Goal: Task Accomplishment & Management: Use online tool/utility

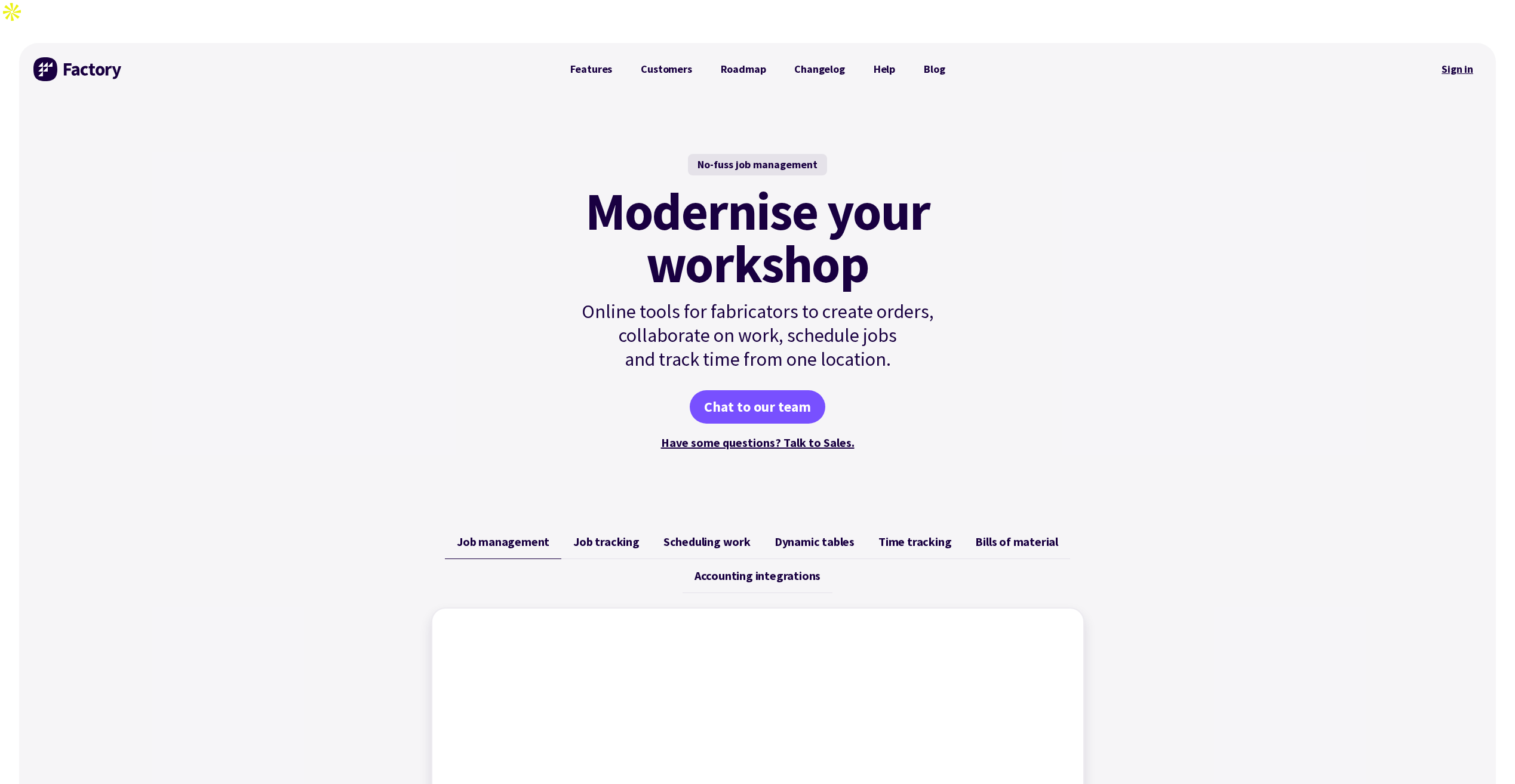
click at [1463, 55] on link "Sign in" at bounding box center [1457, 69] width 48 height 27
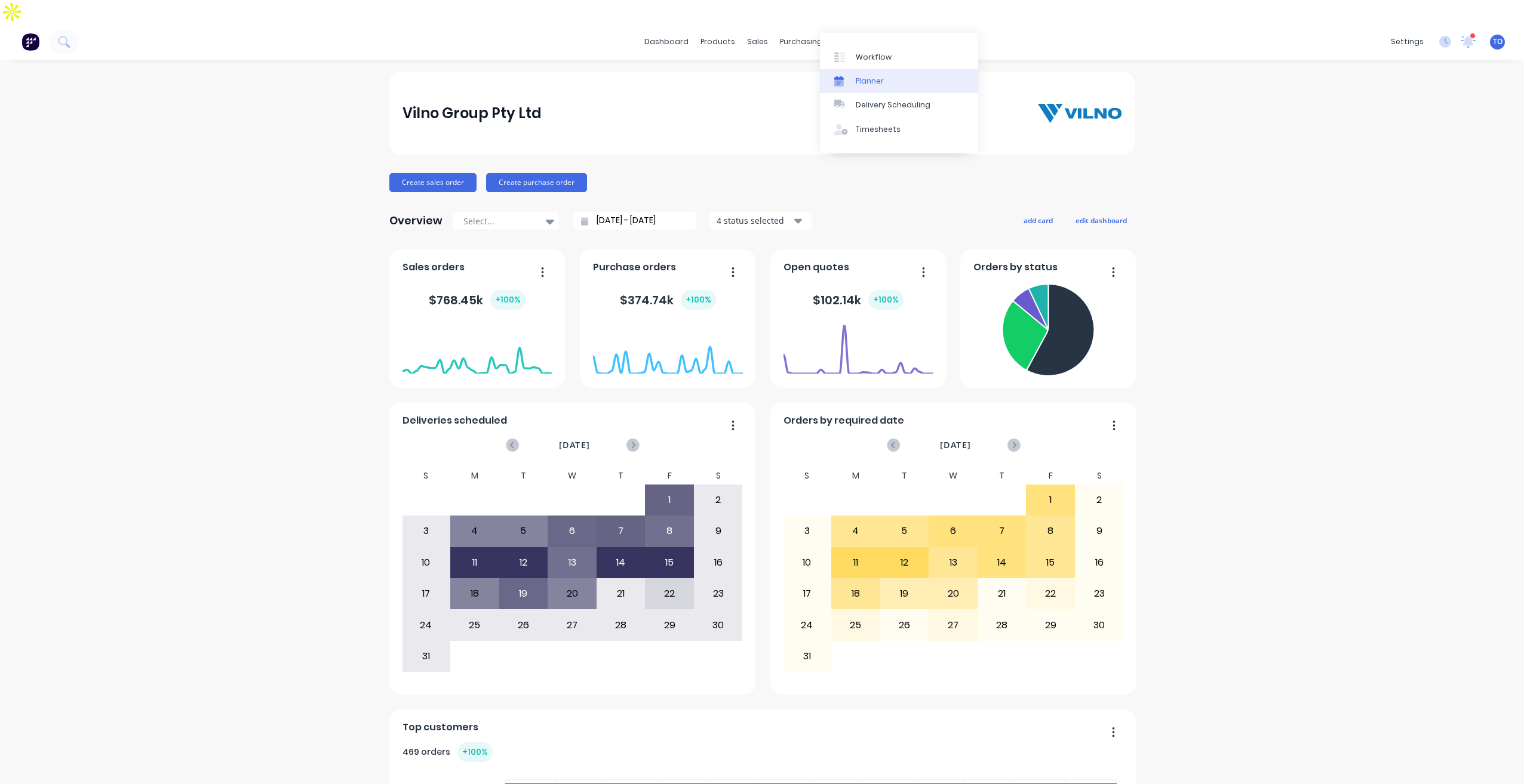
click at [874, 84] on div "Planner" at bounding box center [870, 81] width 28 height 11
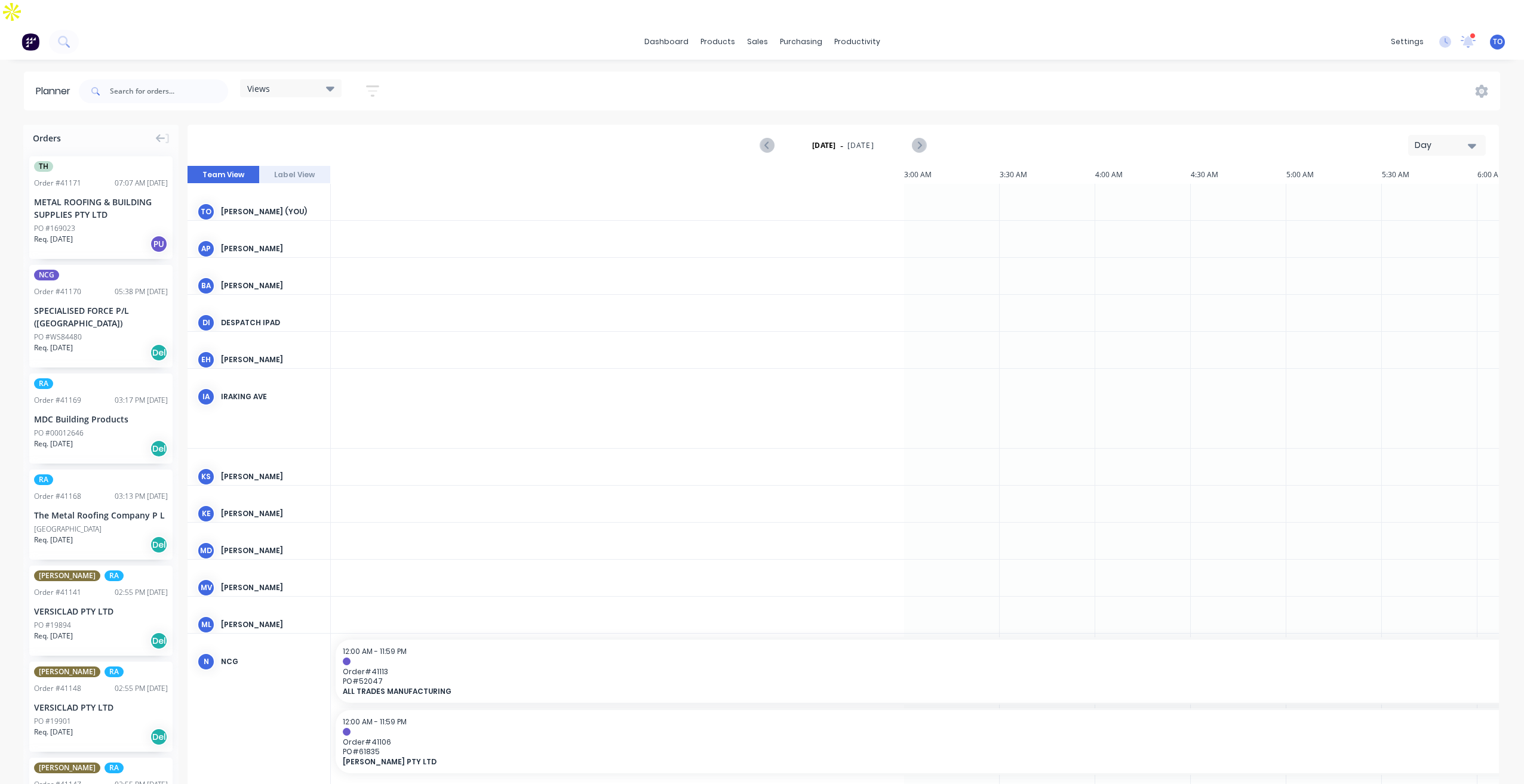
scroll to position [0, 1338]
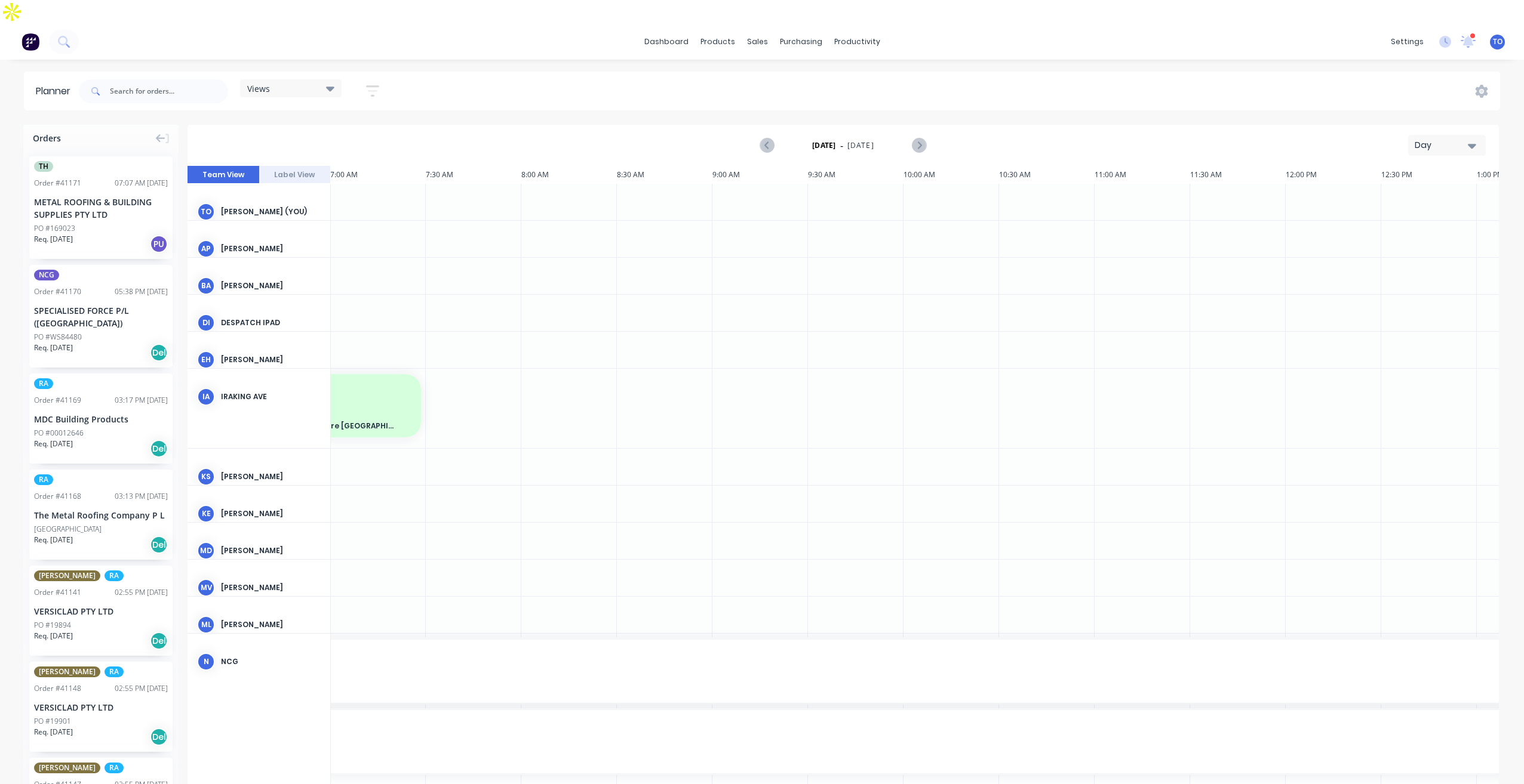
click at [1447, 139] on div "Day" at bounding box center [1442, 145] width 55 height 12
click at [1418, 189] on div "Week" at bounding box center [1426, 200] width 118 height 24
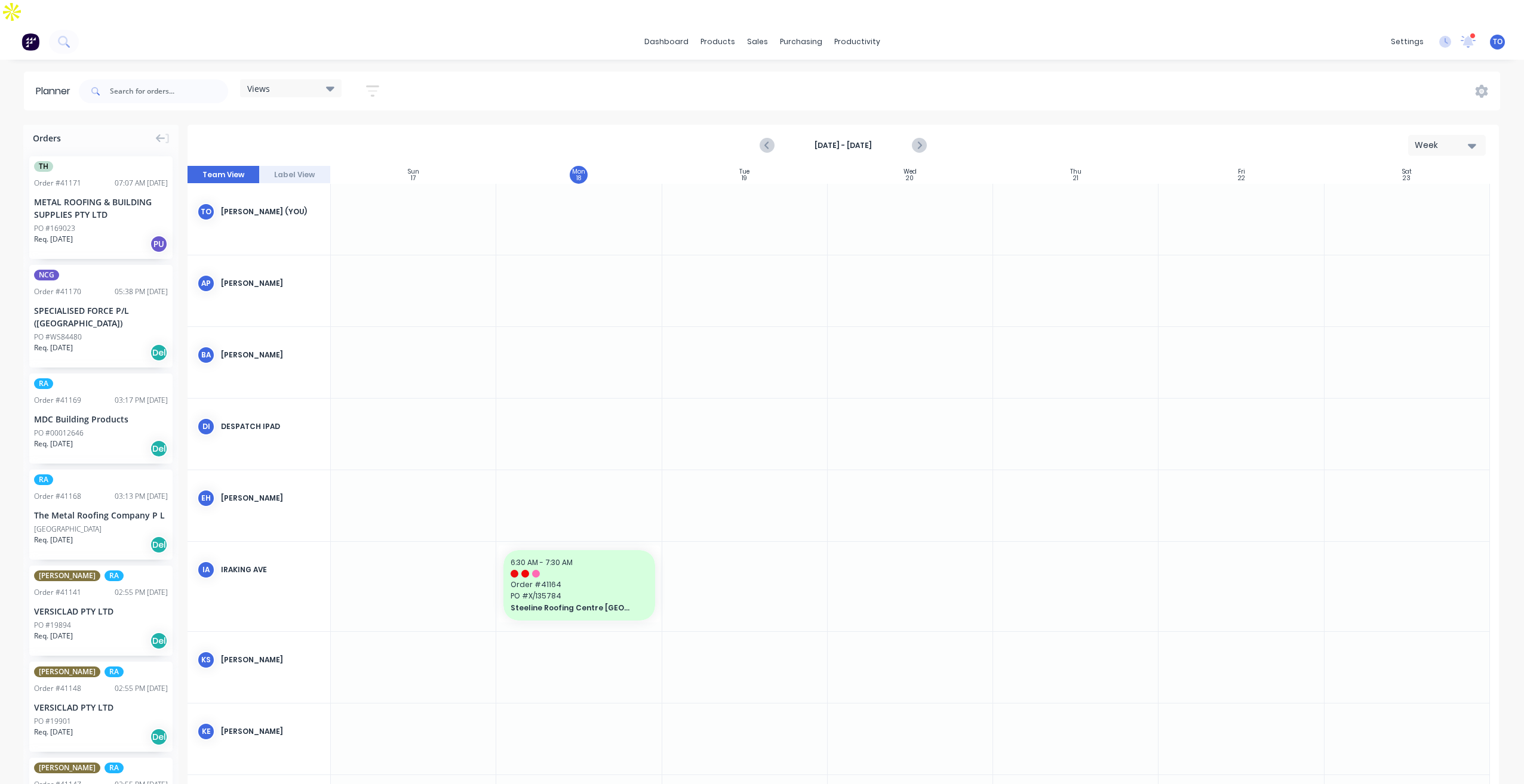
click at [371, 83] on icon "button" at bounding box center [372, 91] width 13 height 15
click at [351, 129] on div "Show/Hide users" at bounding box center [310, 135] width 83 height 12
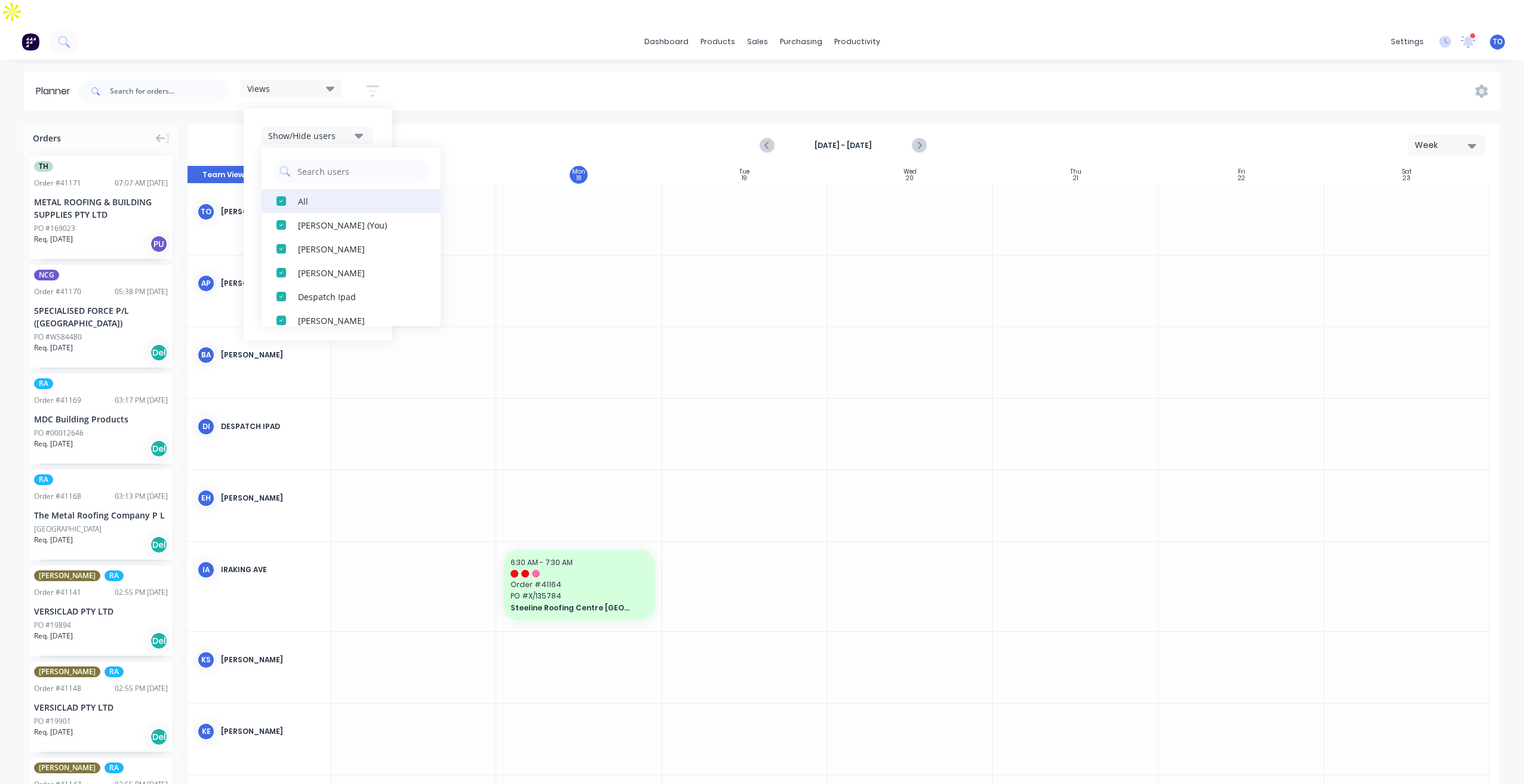
click at [310, 194] on div "All" at bounding box center [358, 200] width 120 height 12
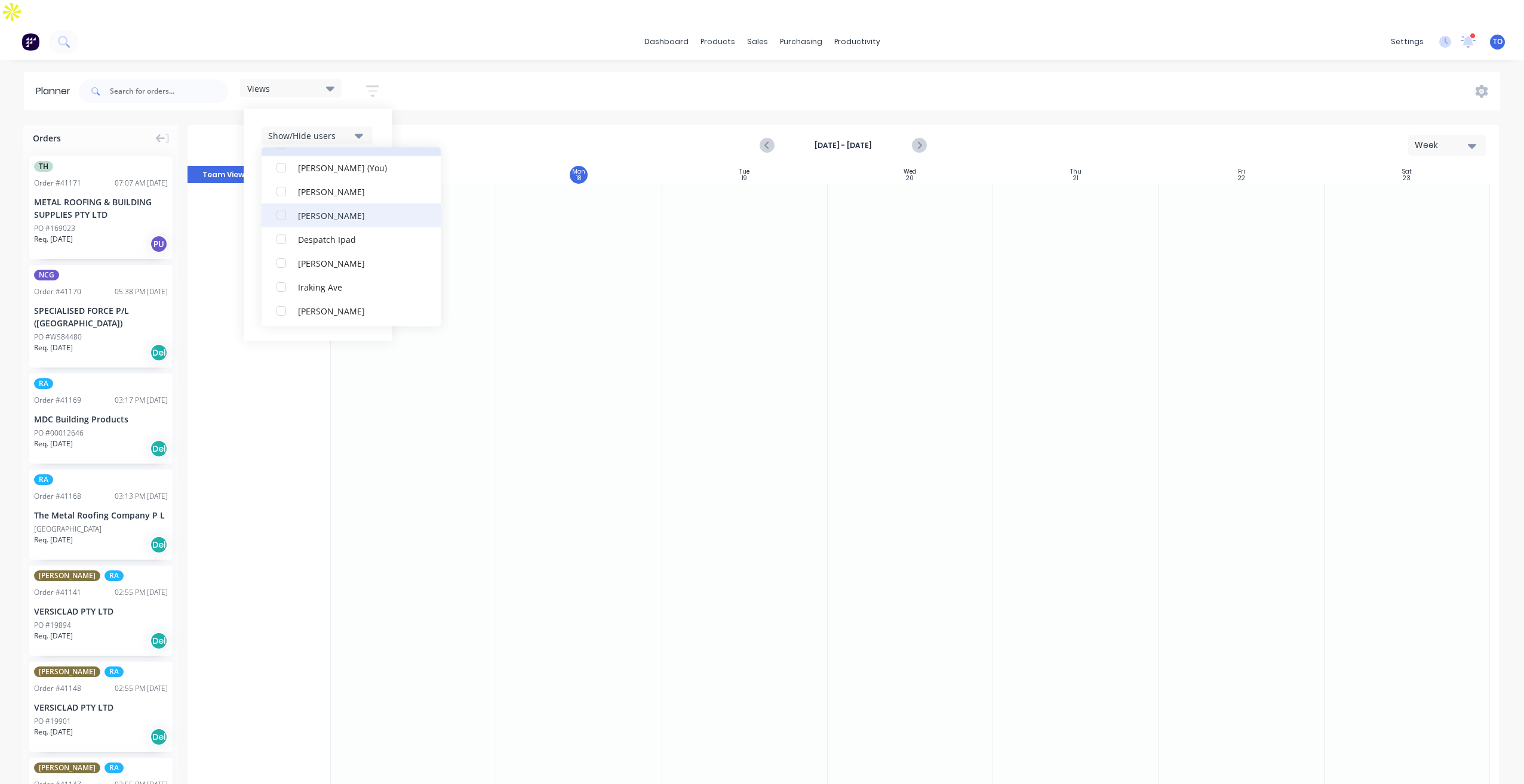
scroll to position [120, 0]
click at [479, 84] on div "Views Save new view None (Default) edit Iraking edit [PERSON_NAME] edit [PERSON…" at bounding box center [788, 91] width 1424 height 36
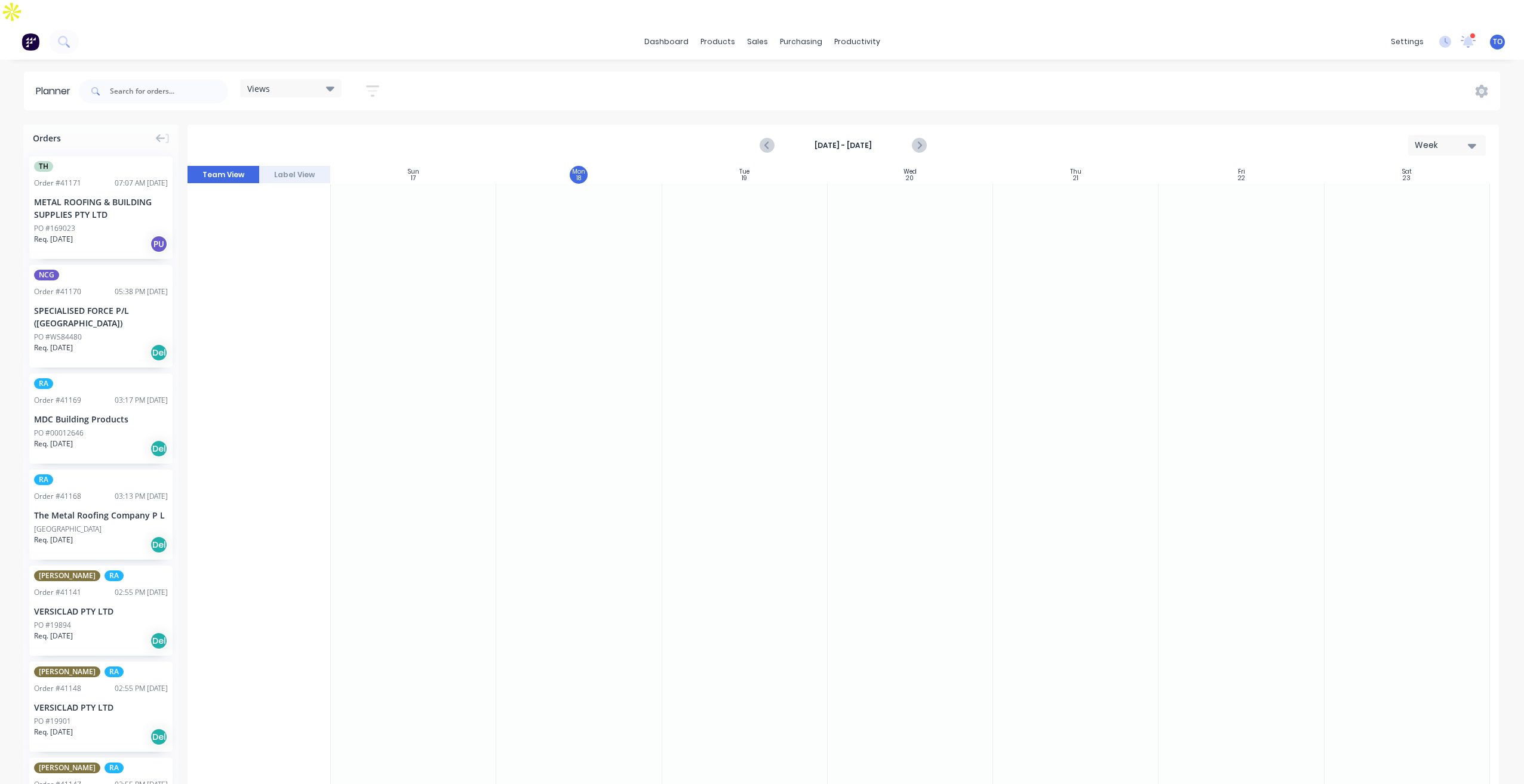
click at [381, 79] on button "button" at bounding box center [372, 91] width 38 height 23
click at [362, 127] on button "Show/Hide users" at bounding box center [317, 135] width 111 height 18
click at [328, 194] on div "All" at bounding box center [358, 200] width 120 height 12
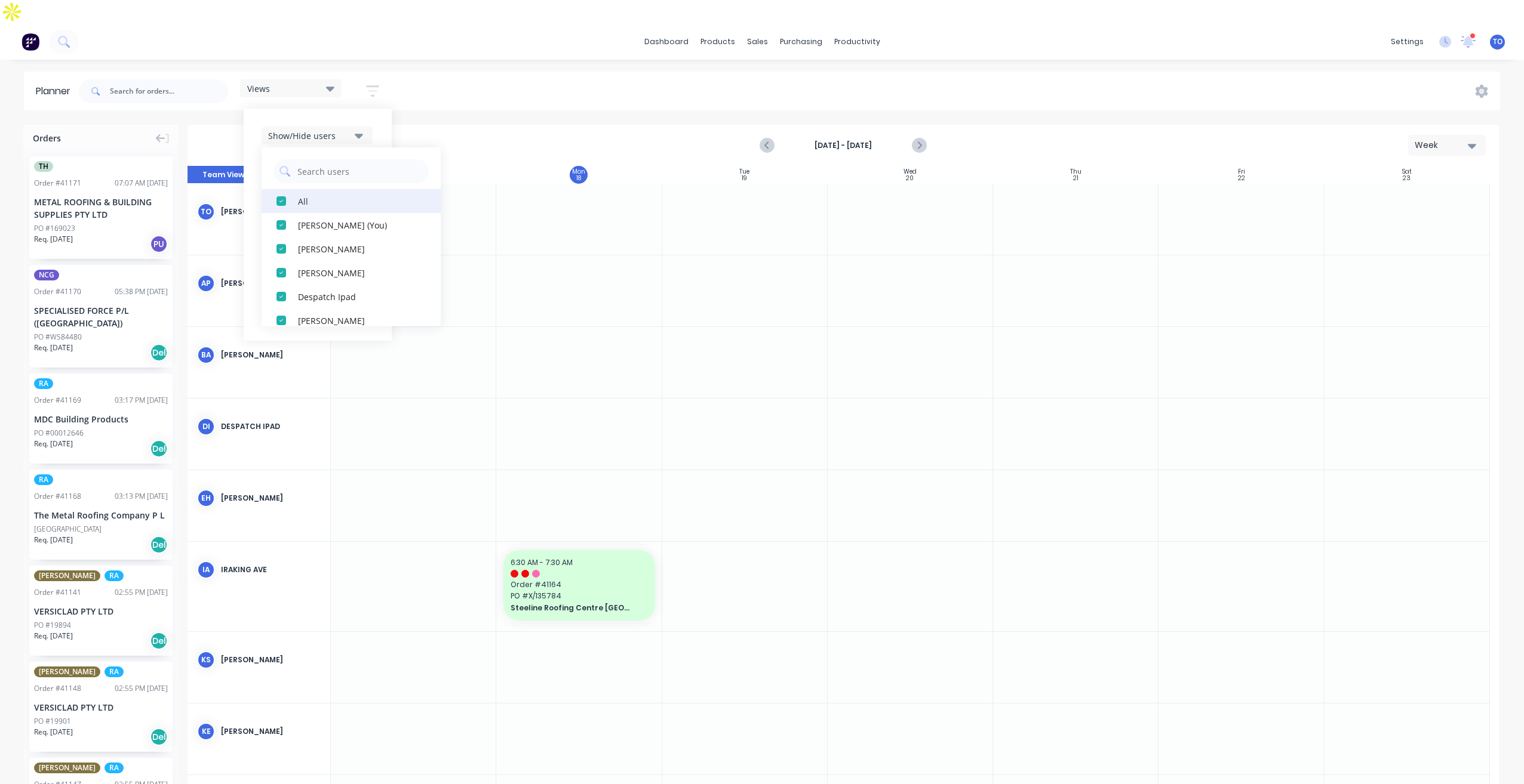
click at [328, 194] on div "All" at bounding box center [358, 200] width 120 height 12
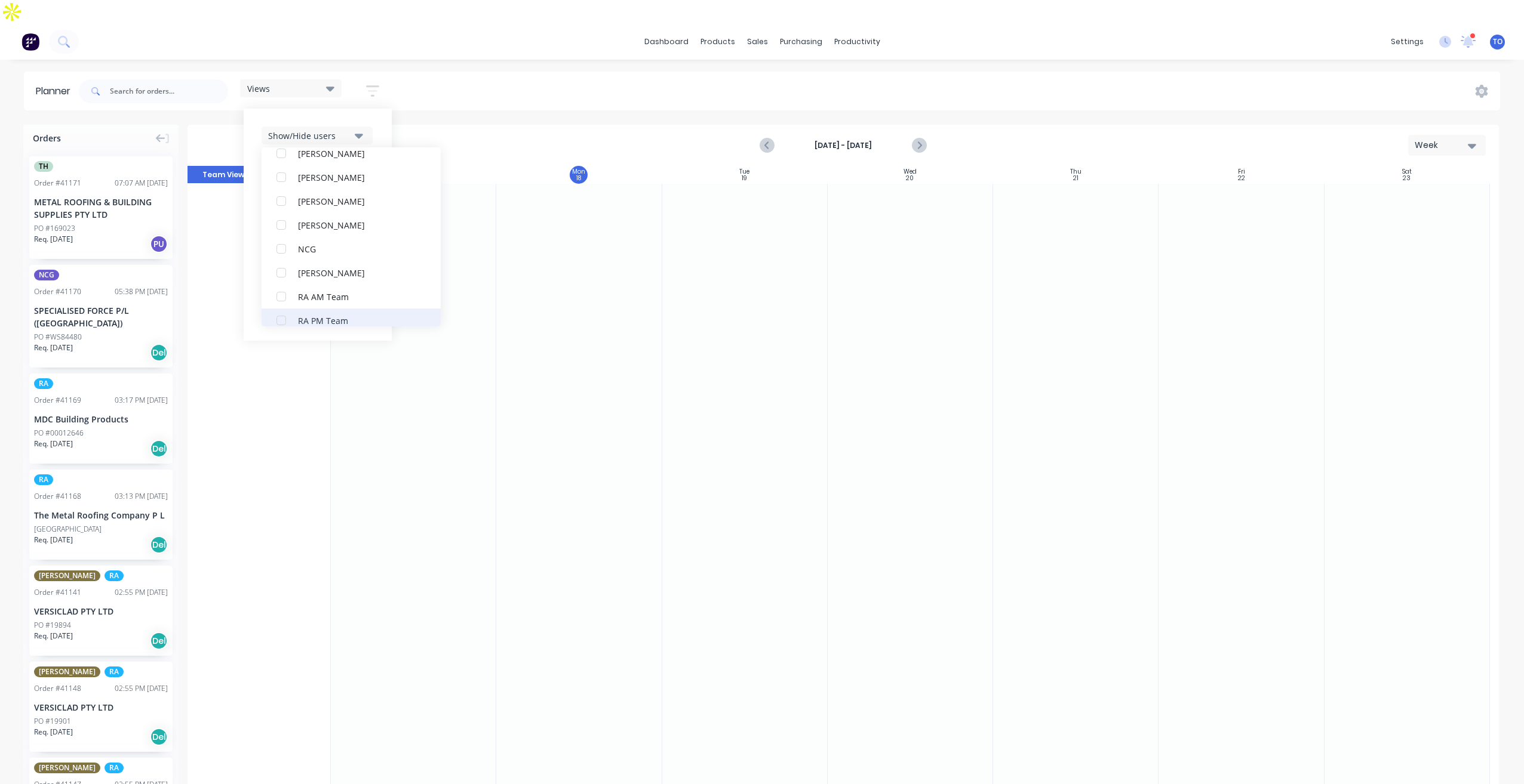
scroll to position [299, 0]
click at [312, 254] on div "RA PM Team" at bounding box center [358, 260] width 120 height 12
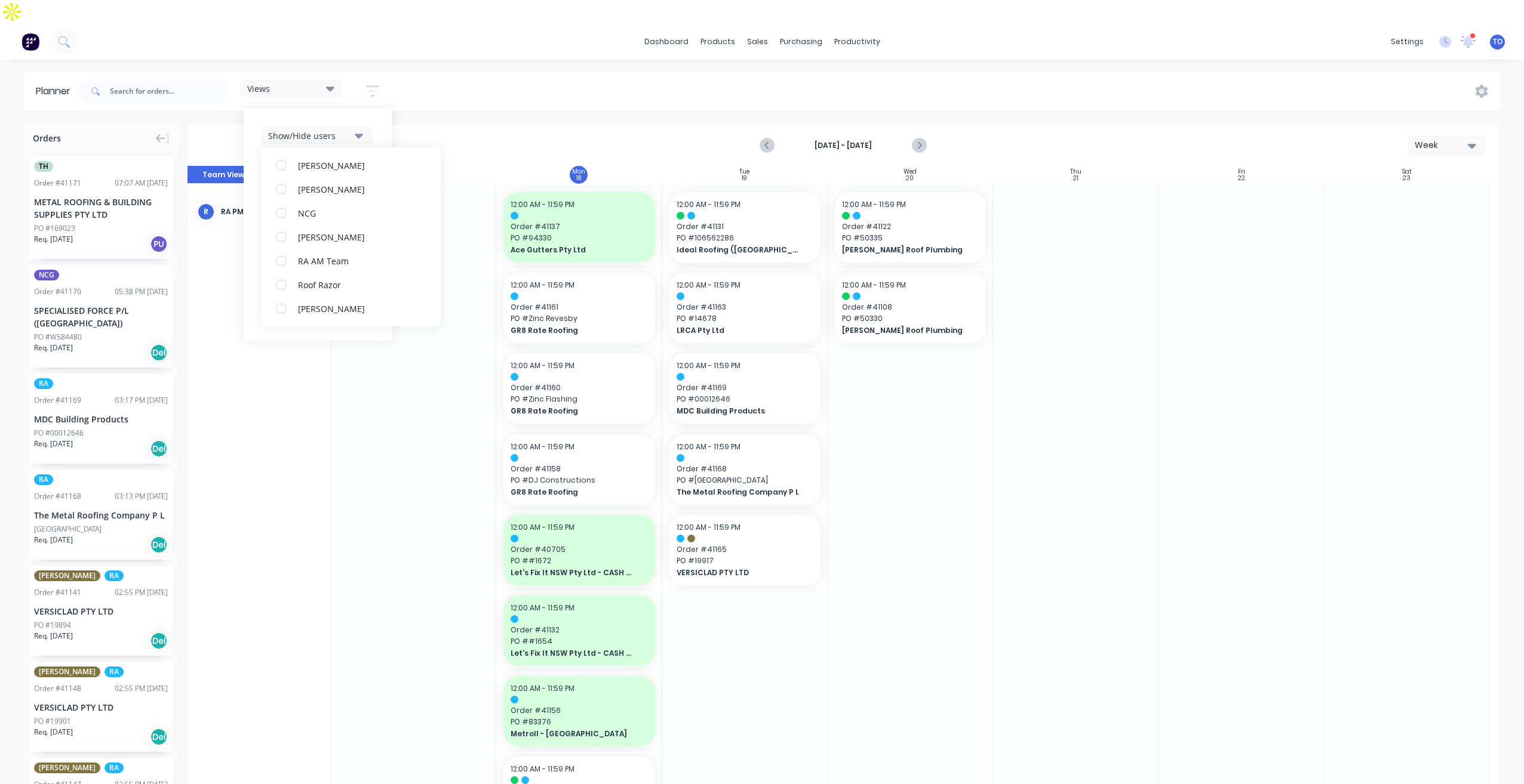
scroll to position [0, 0]
click at [383, 109] on div "Show/Hide users All RA PM Team [PERSON_NAME] (You) [PERSON_NAME] [PERSON_NAME] …" at bounding box center [317, 225] width 148 height 232
click at [349, 201] on div "Filter by status" at bounding box center [310, 207] width 83 height 12
click at [309, 266] on div "All" at bounding box center [358, 272] width 120 height 12
click at [381, 144] on div "Show/Hide users Show/Hide orders Filter by status All Draft Quote Archived Deli…" at bounding box center [317, 225] width 148 height 232
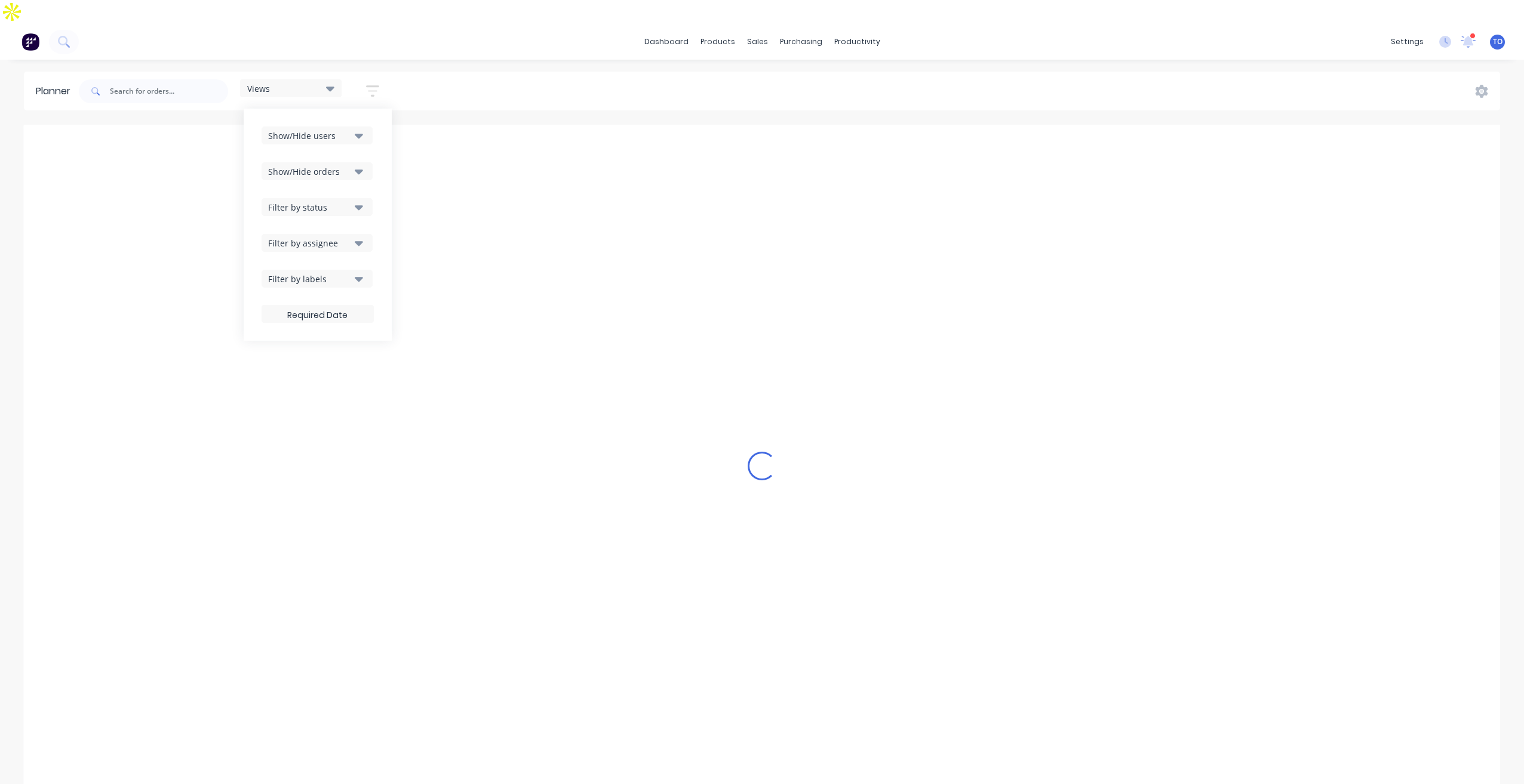
click at [351, 237] on div "Filter by assignee" at bounding box center [310, 243] width 83 height 12
click at [362, 164] on icon "button" at bounding box center [359, 171] width 9 height 13
click at [279, 189] on div "button" at bounding box center [281, 200] width 24 height 24
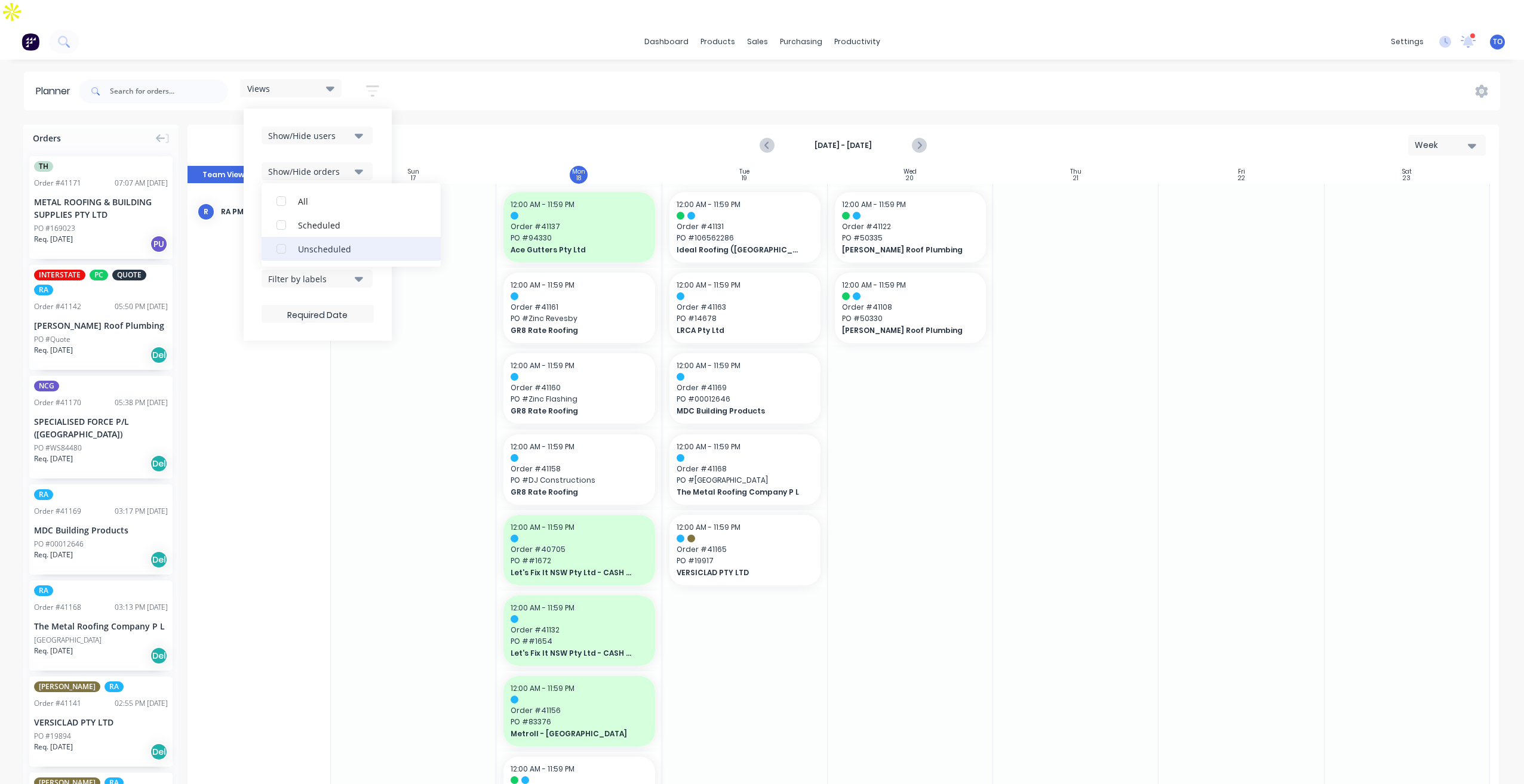
click at [304, 243] on div "Unscheduled" at bounding box center [358, 249] width 120 height 12
click at [390, 120] on div "Show/Hide users Show/Hide orders All Scheduled Unscheduled Filter by status Fil…" at bounding box center [317, 225] width 148 height 232
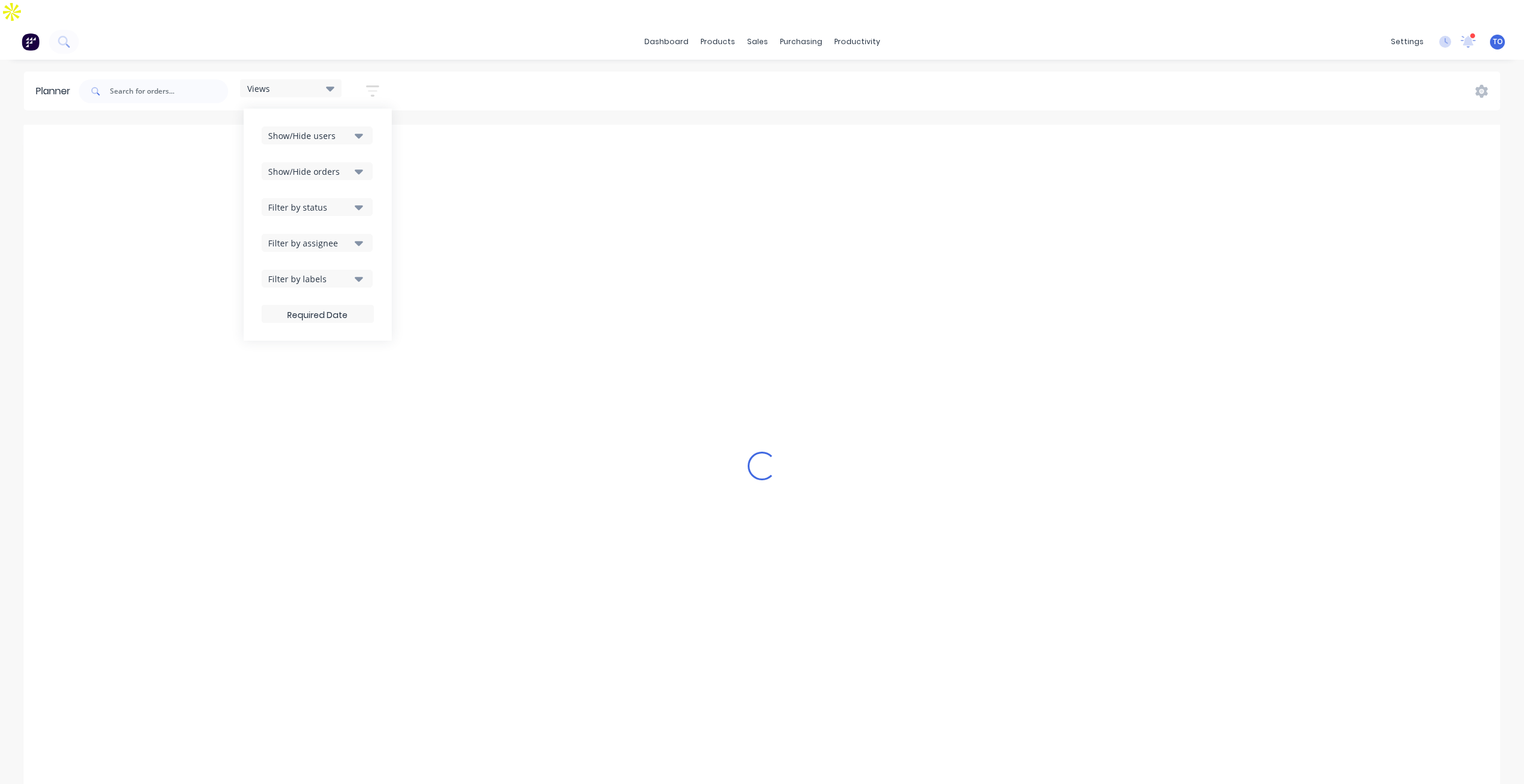
click at [367, 234] on button "Filter by assignee" at bounding box center [317, 243] width 111 height 18
click at [354, 199] on button "Filter by status" at bounding box center [317, 207] width 111 height 18
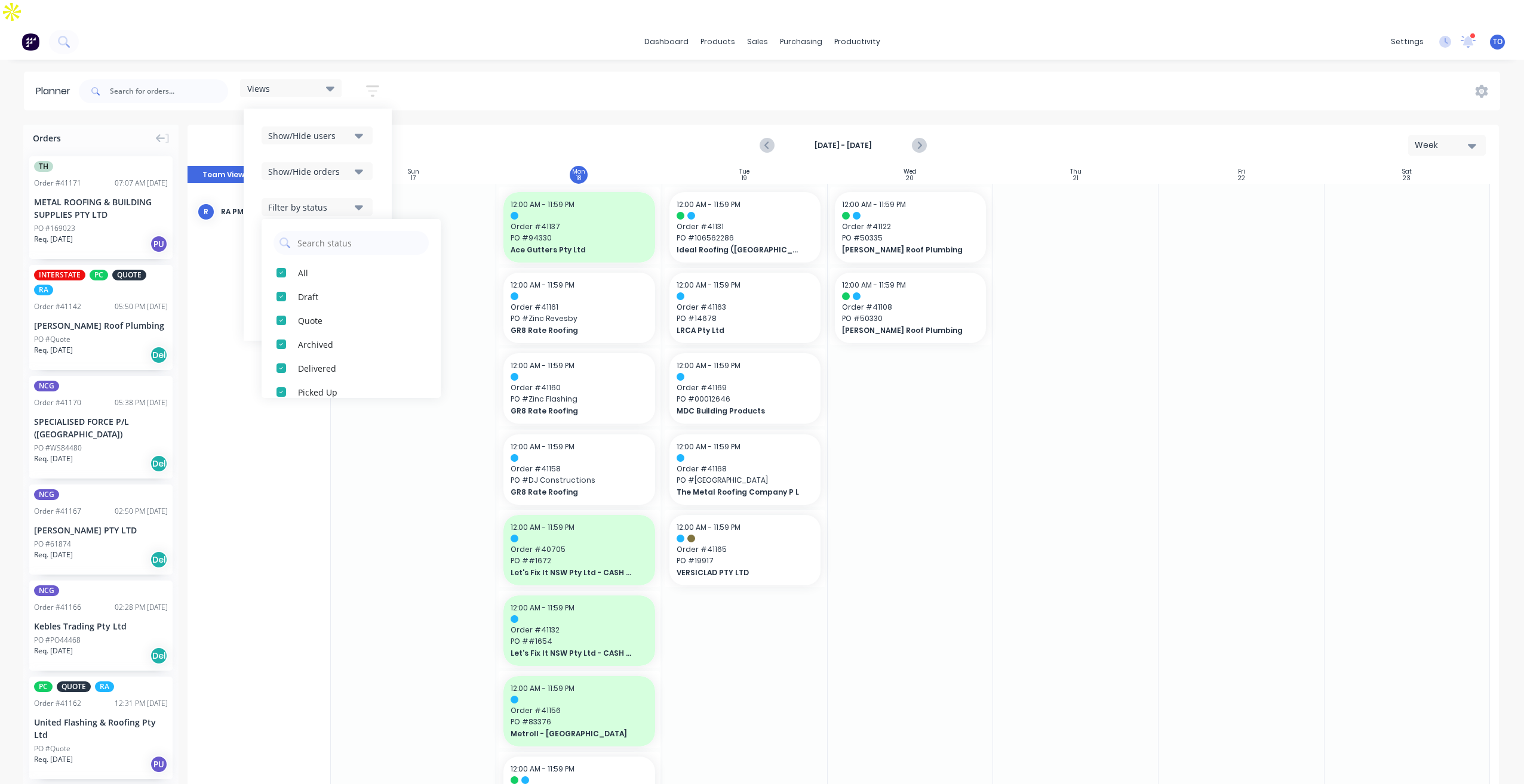
click at [354, 163] on button "Show/Hide orders" at bounding box center [317, 171] width 111 height 18
click at [377, 133] on div "Show/Hide users Show/Hide orders All Scheduled Unscheduled Filter by status Fil…" at bounding box center [317, 225] width 148 height 232
click at [355, 270] on button "Filter by labels" at bounding box center [317, 279] width 111 height 18
click at [359, 234] on button "Filter by assignee" at bounding box center [317, 243] width 111 height 18
click at [526, 82] on div "Views Save new view None (Default) edit Iraking edit [PERSON_NAME] edit [PERSON…" at bounding box center [788, 91] width 1424 height 36
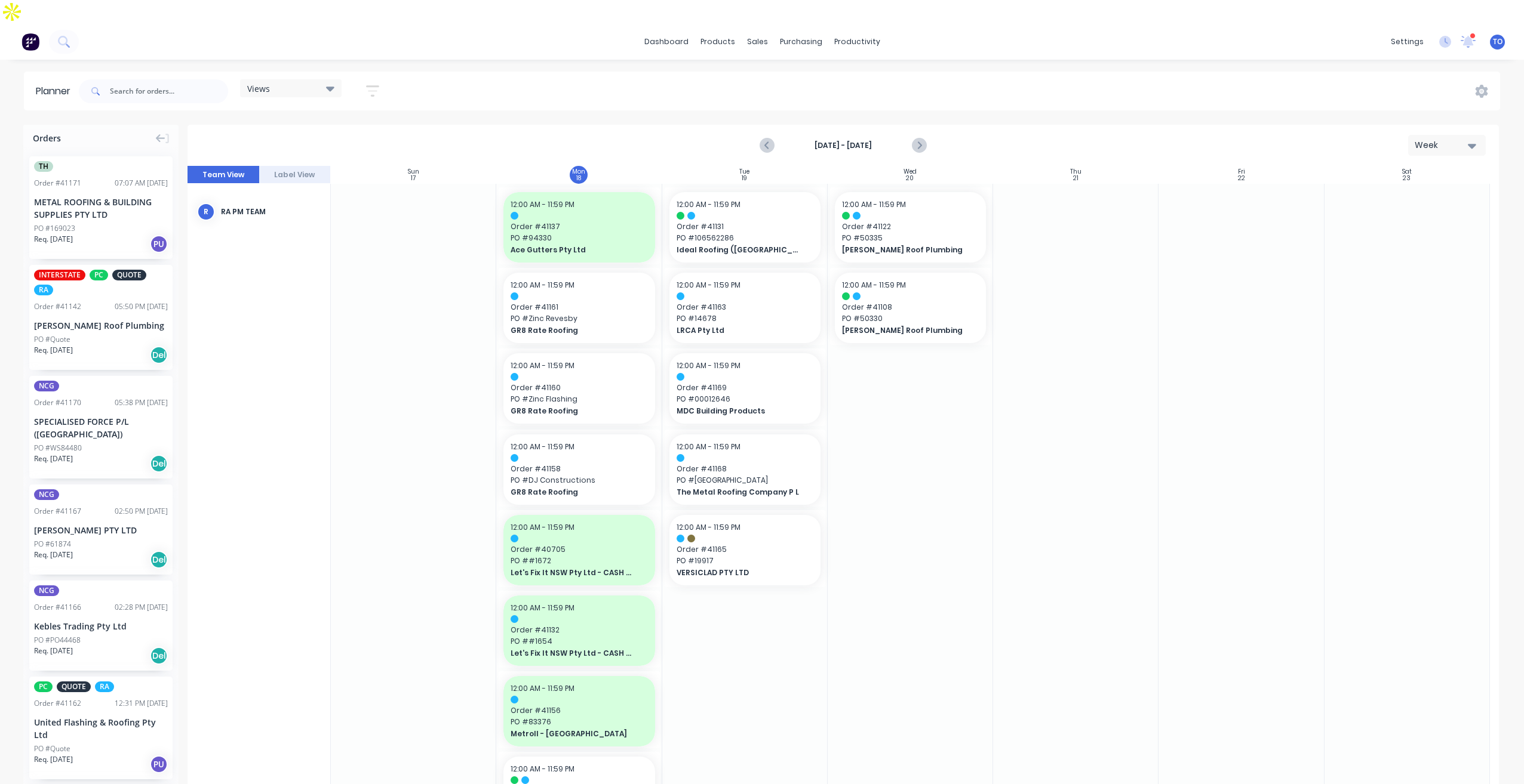
click at [124, 334] on div "PO #Quote" at bounding box center [101, 339] width 134 height 11
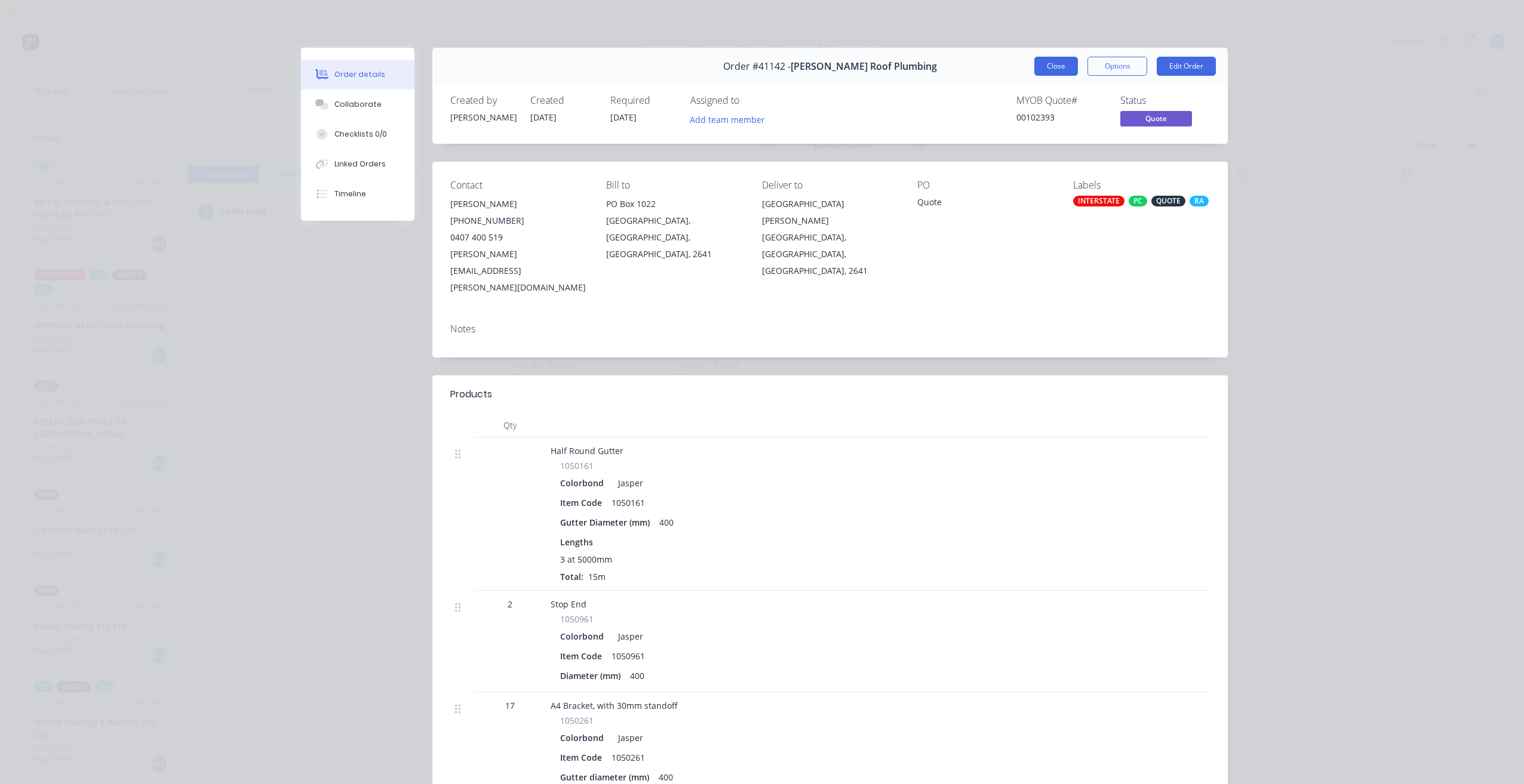
click at [1055, 72] on button "Close" at bounding box center [1056, 67] width 44 height 19
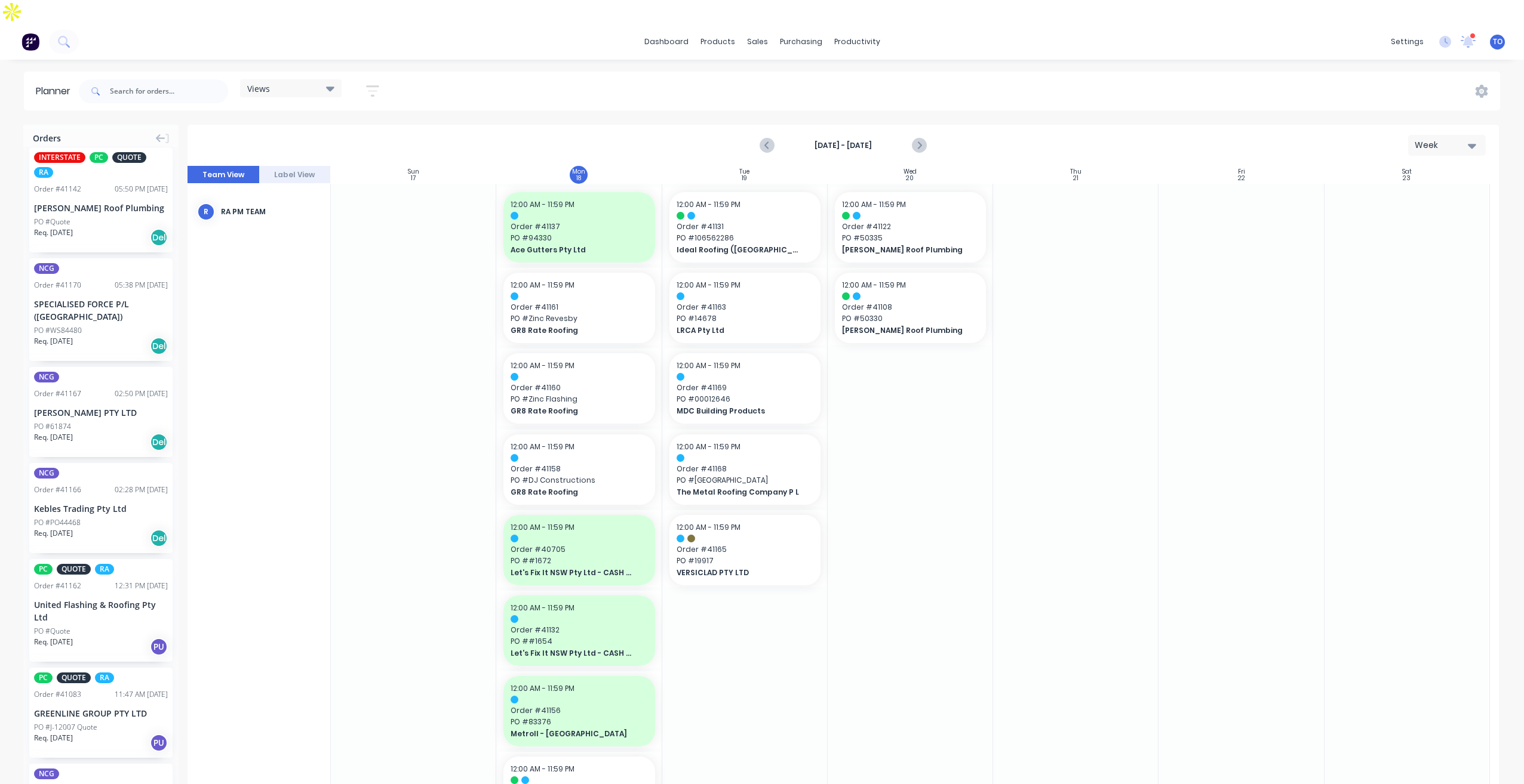
scroll to position [239, 0]
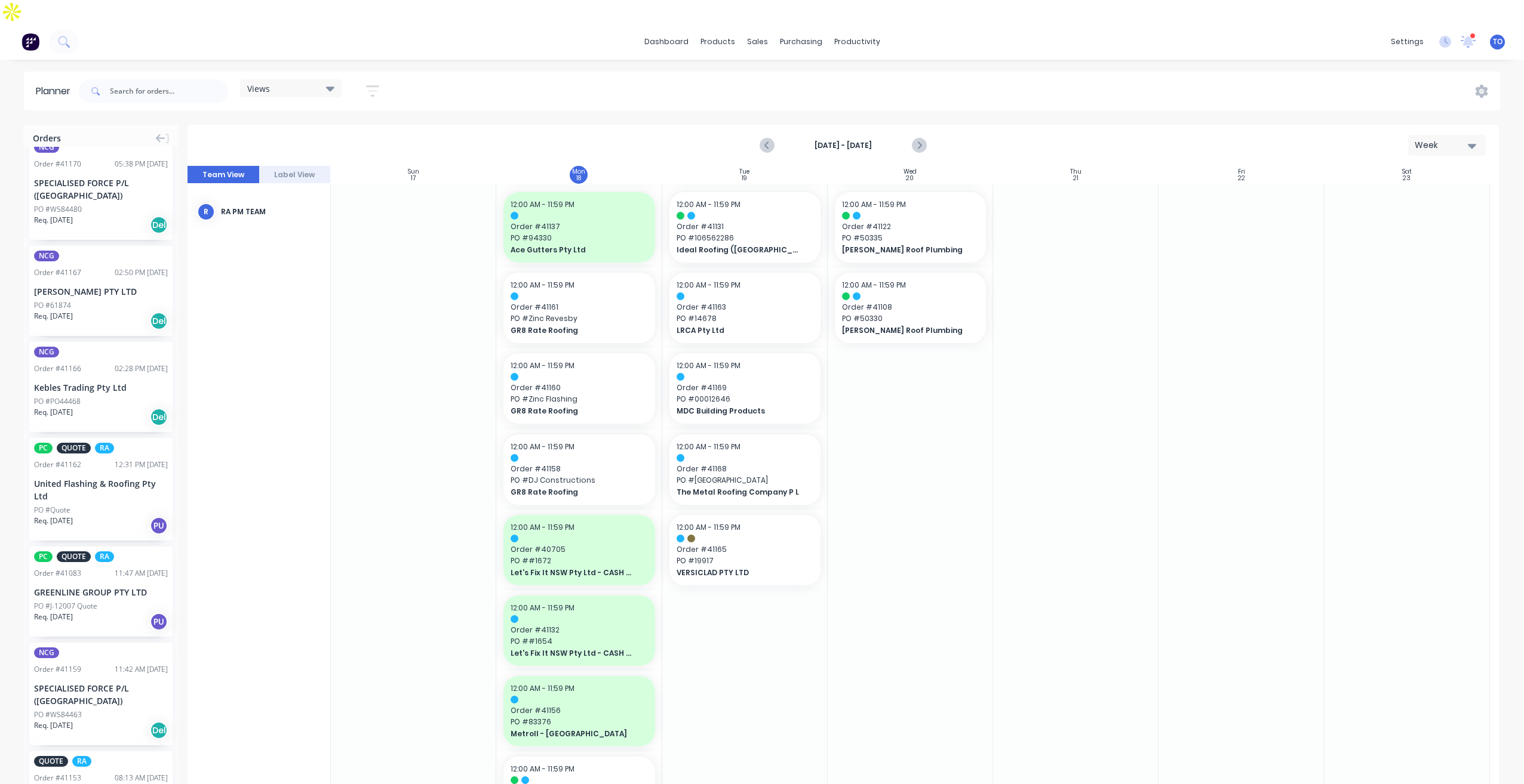
click at [106, 505] on div "PO #Quote" at bounding box center [101, 511] width 134 height 11
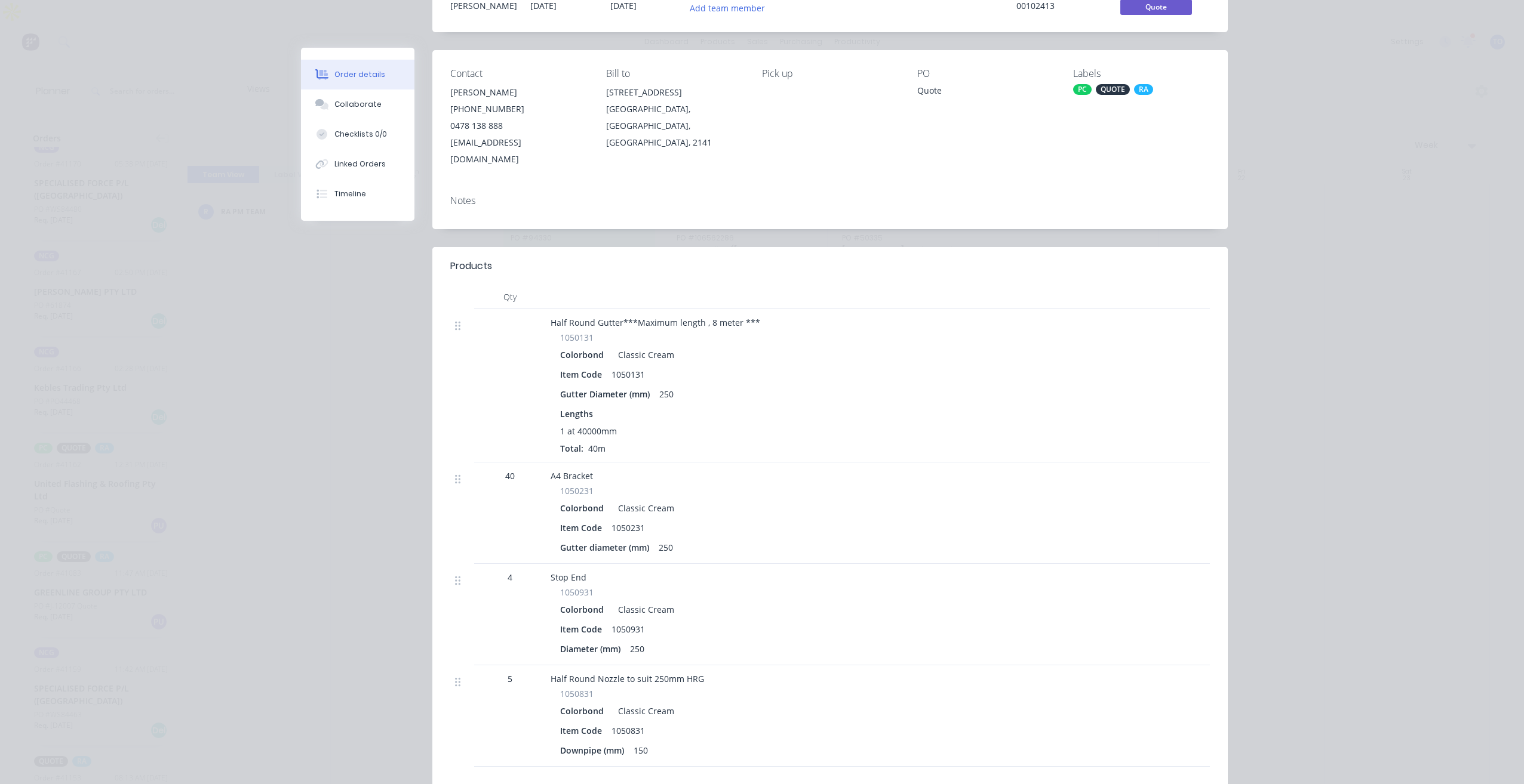
scroll to position [0, 0]
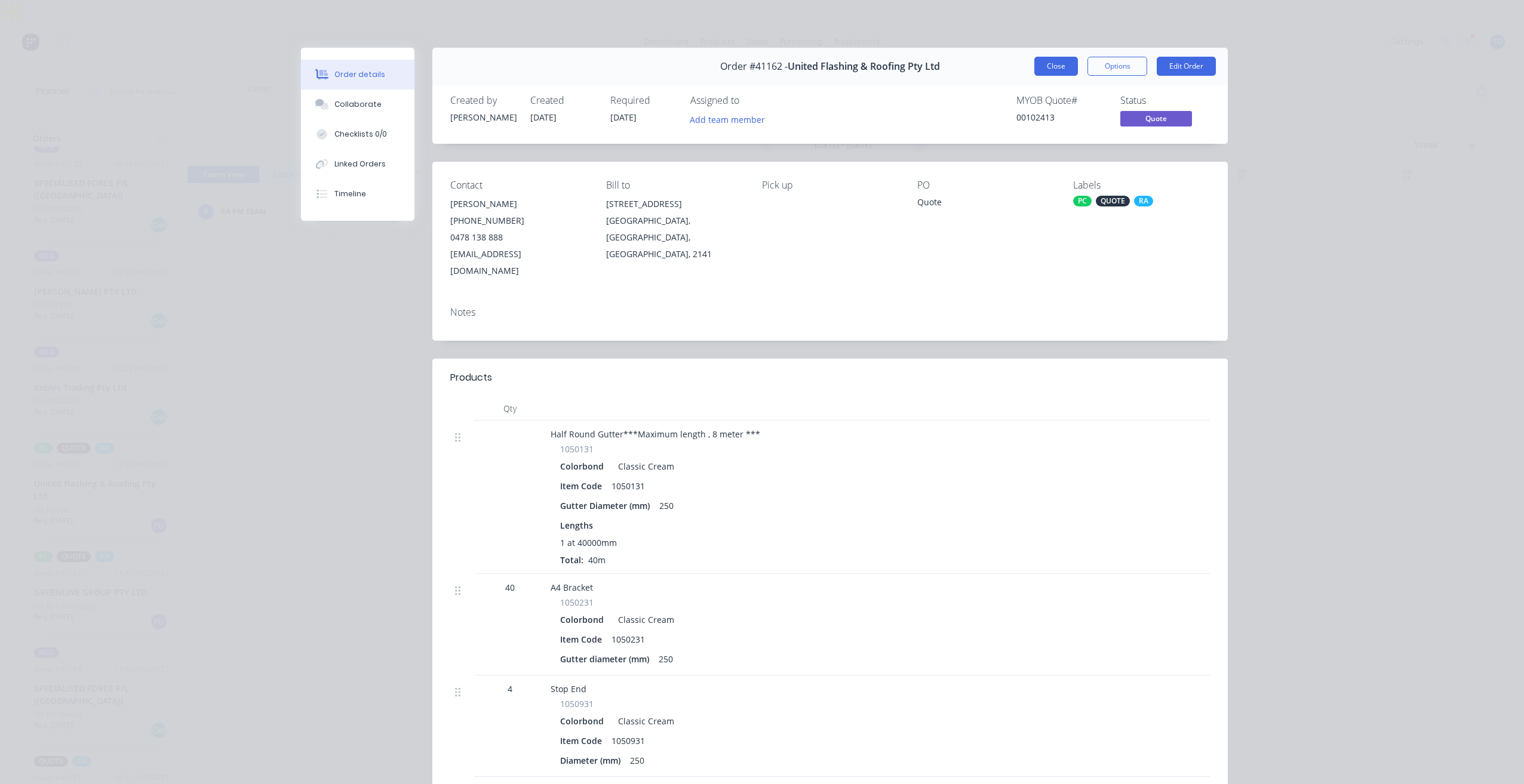
click at [1059, 58] on button "Close" at bounding box center [1056, 67] width 44 height 19
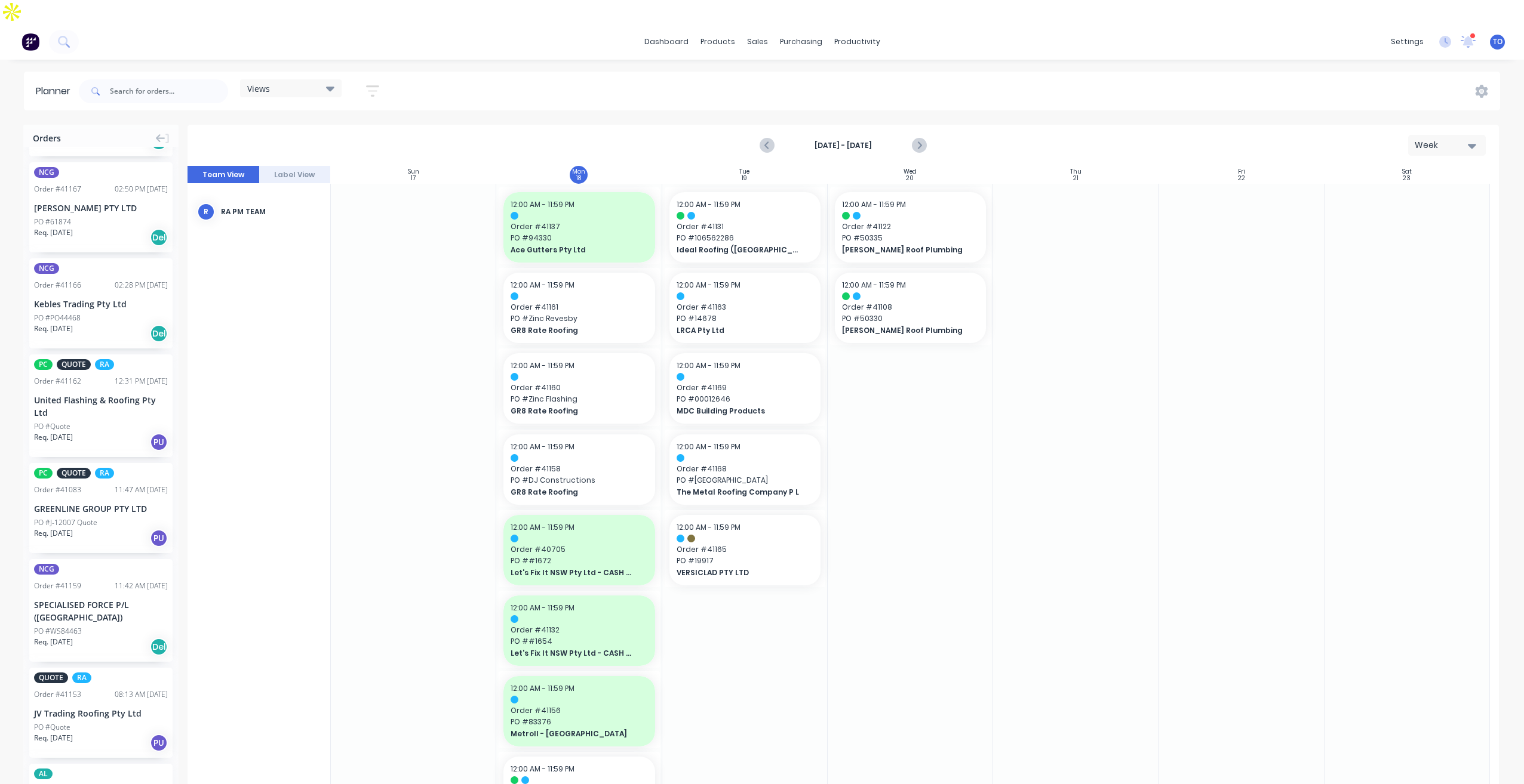
scroll to position [179, 0]
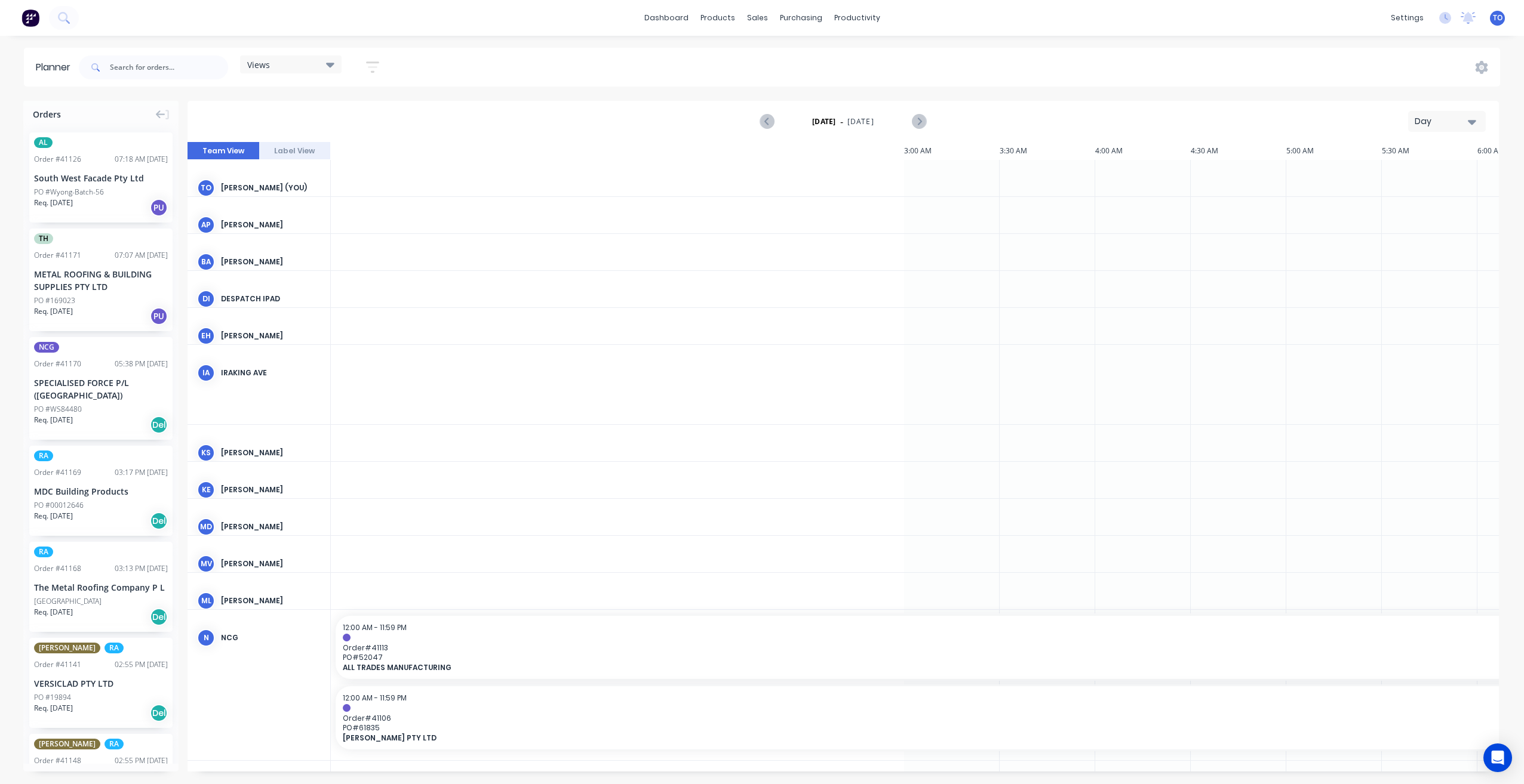
scroll to position [0, 1338]
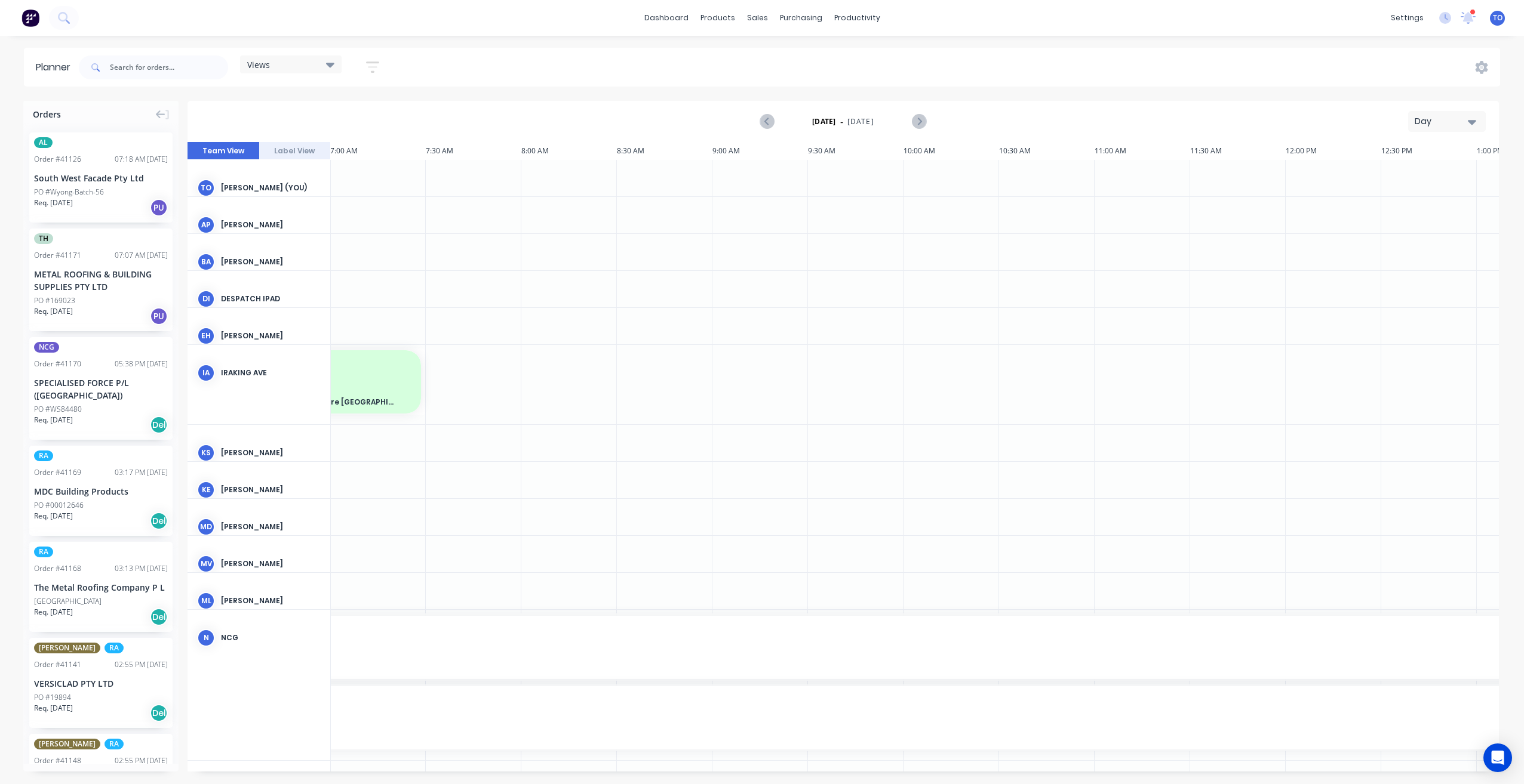
click at [1446, 127] on div "Day" at bounding box center [1442, 121] width 55 height 12
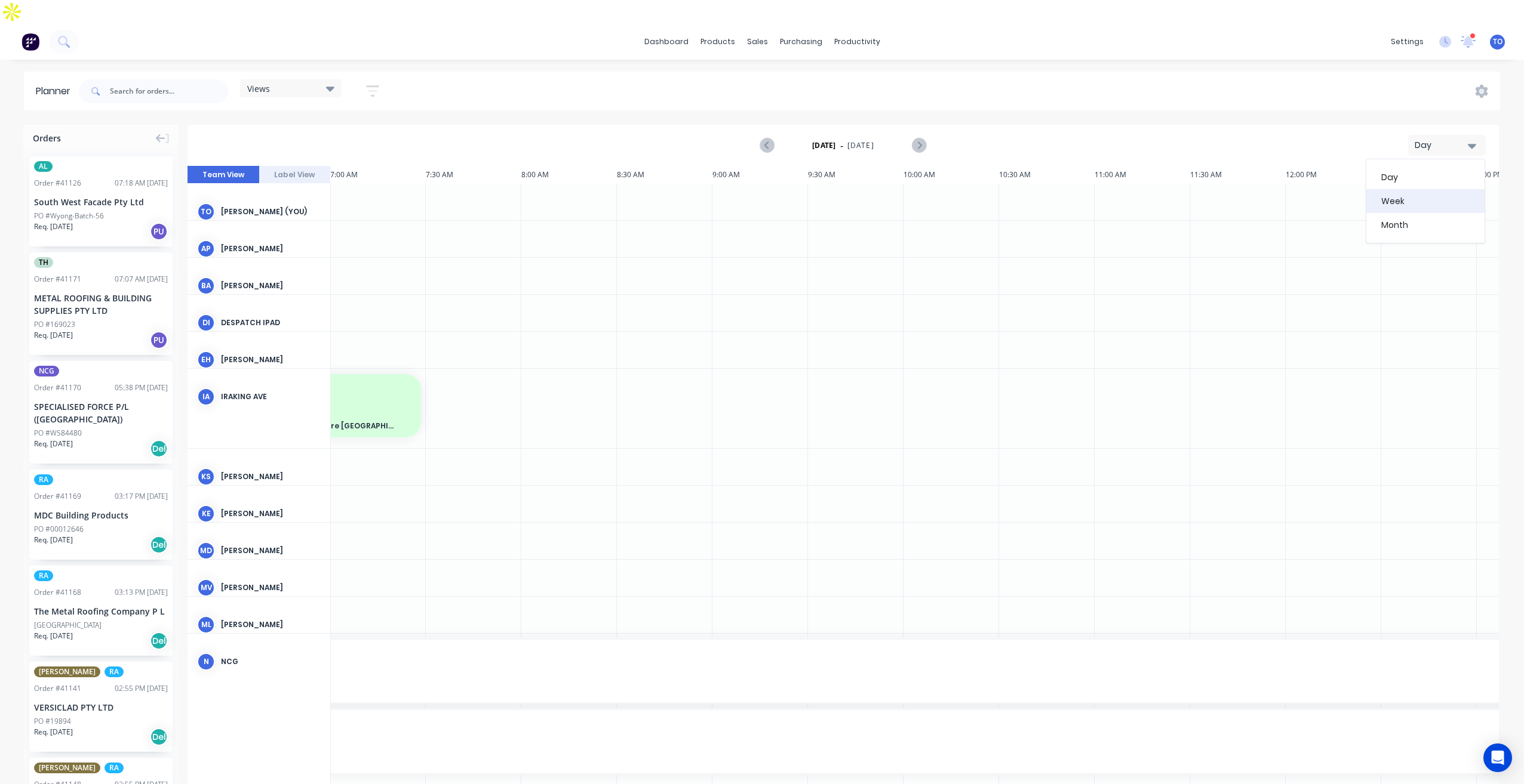
click at [1396, 189] on div "Week" at bounding box center [1426, 200] width 118 height 24
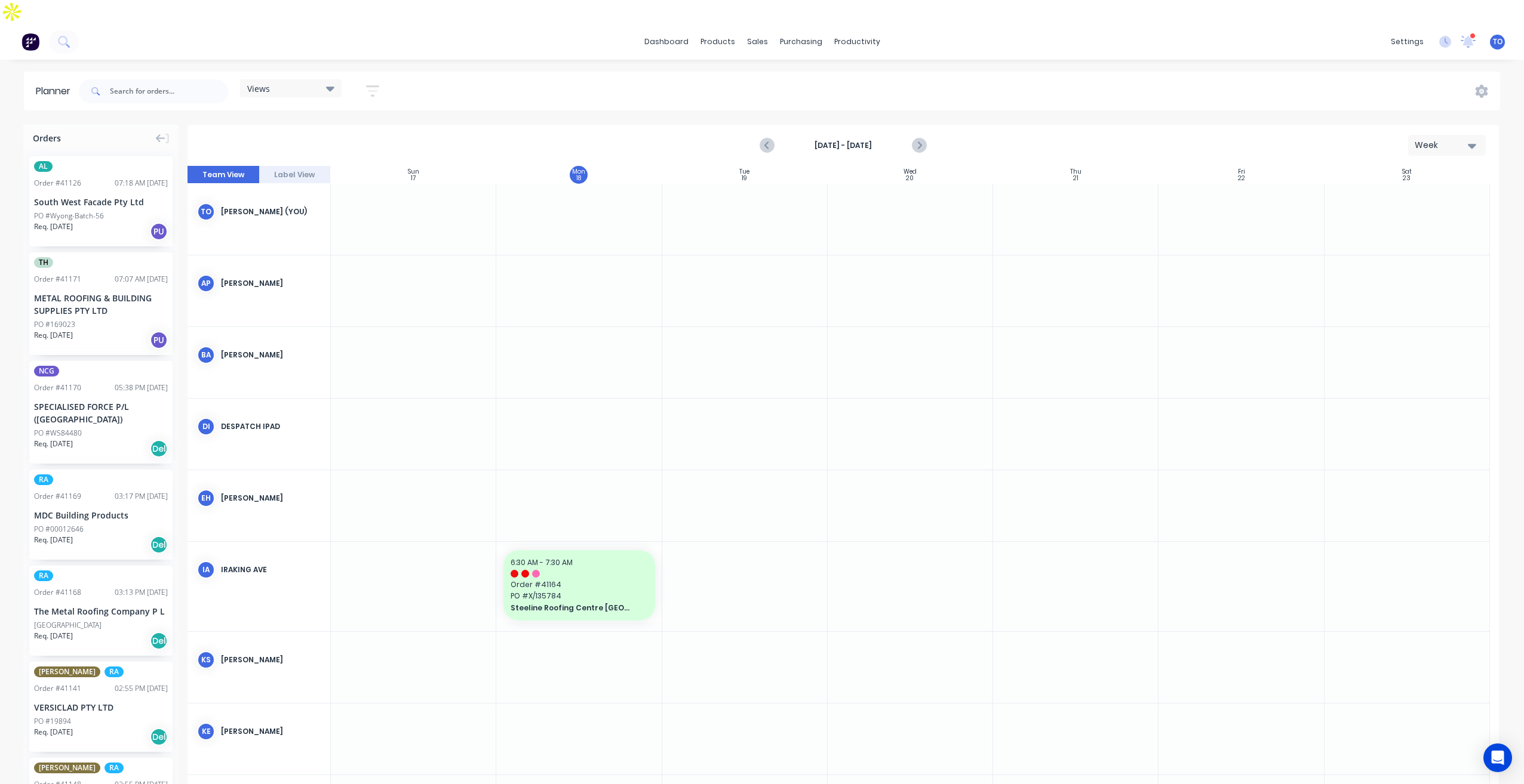
click at [859, 141] on strong "[DATE] - [DATE]" at bounding box center [843, 146] width 120 height 11
click at [850, 141] on strong "[DATE] - [DATE]" at bounding box center [843, 146] width 120 height 11
click at [886, 109] on div "Delivery Scheduling" at bounding box center [897, 105] width 75 height 11
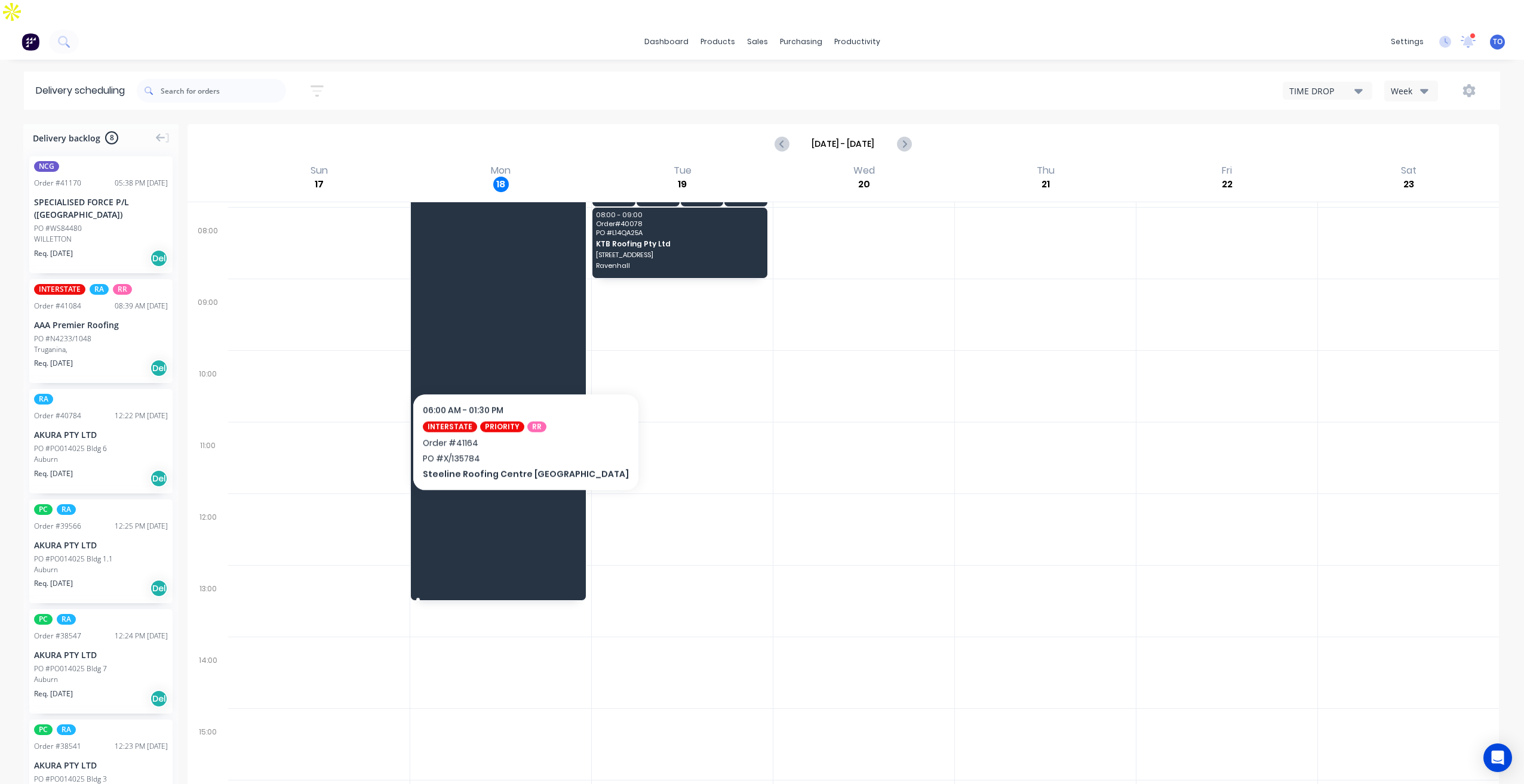
scroll to position [60, 0]
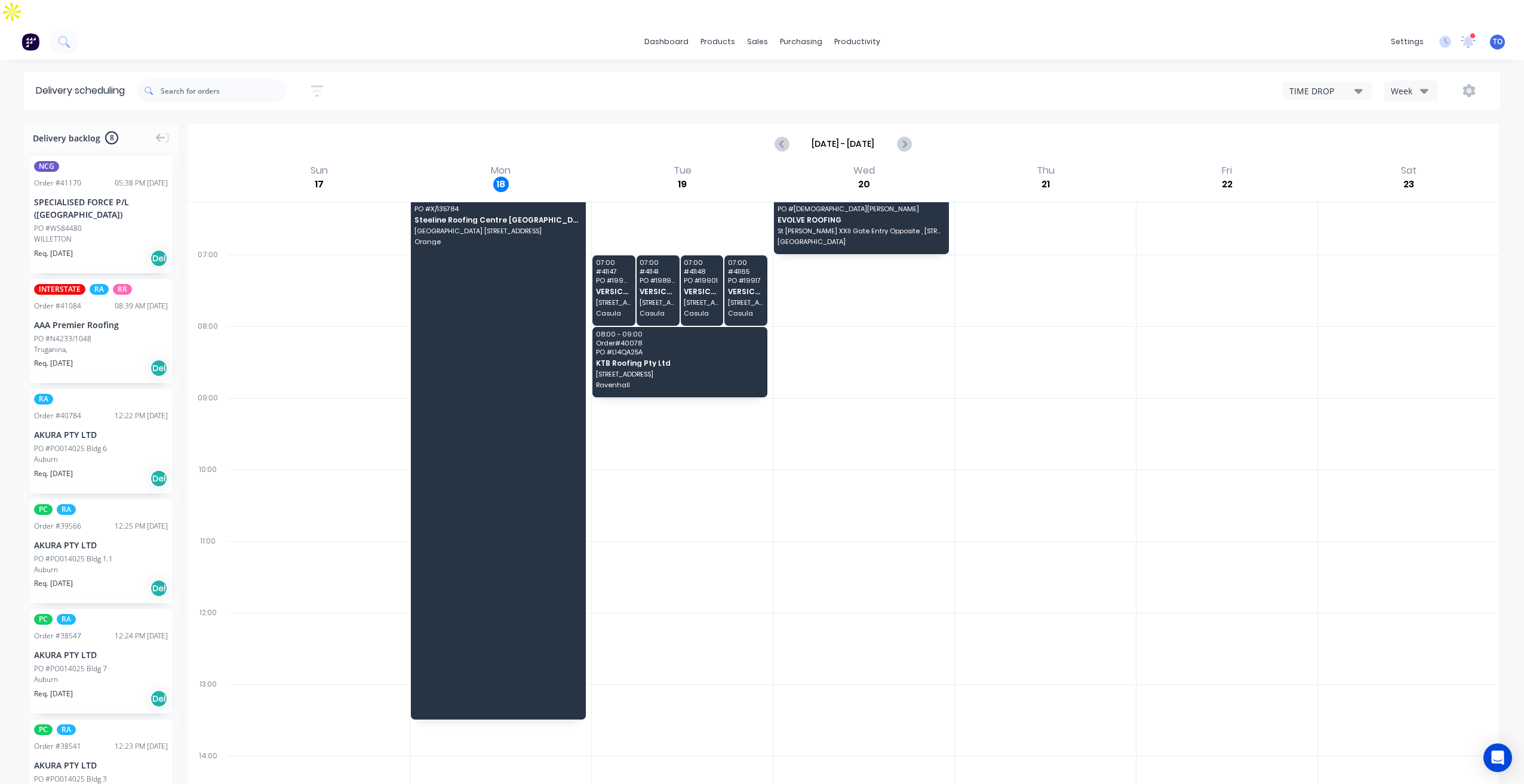
click at [1418, 84] on div "Week" at bounding box center [1408, 91] width 34 height 12
click at [1418, 134] on div "Vehicle" at bounding box center [1444, 146] width 118 height 24
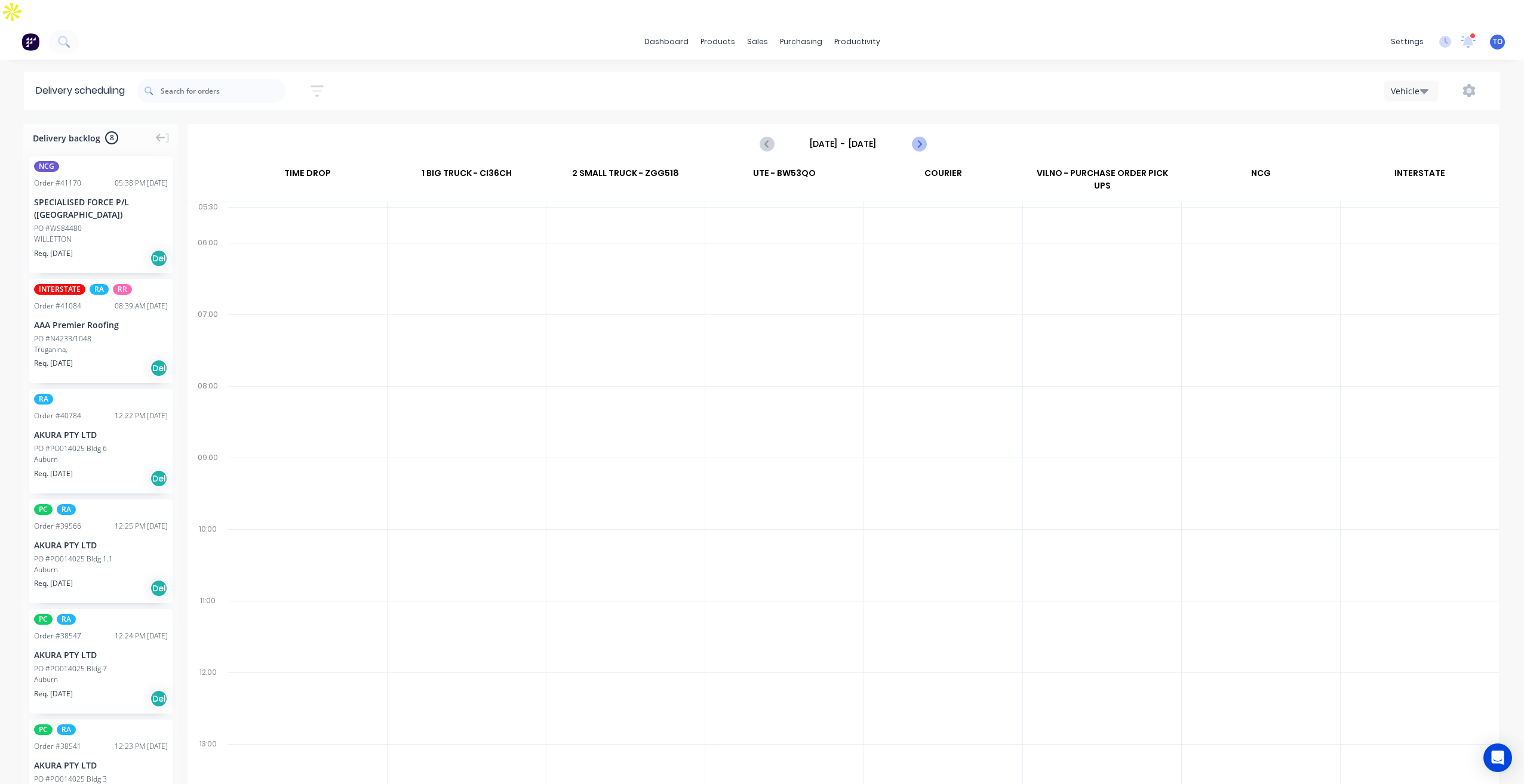
click at [919, 137] on icon "Next page" at bounding box center [918, 144] width 14 height 14
type input "Monday - 18/08/25"
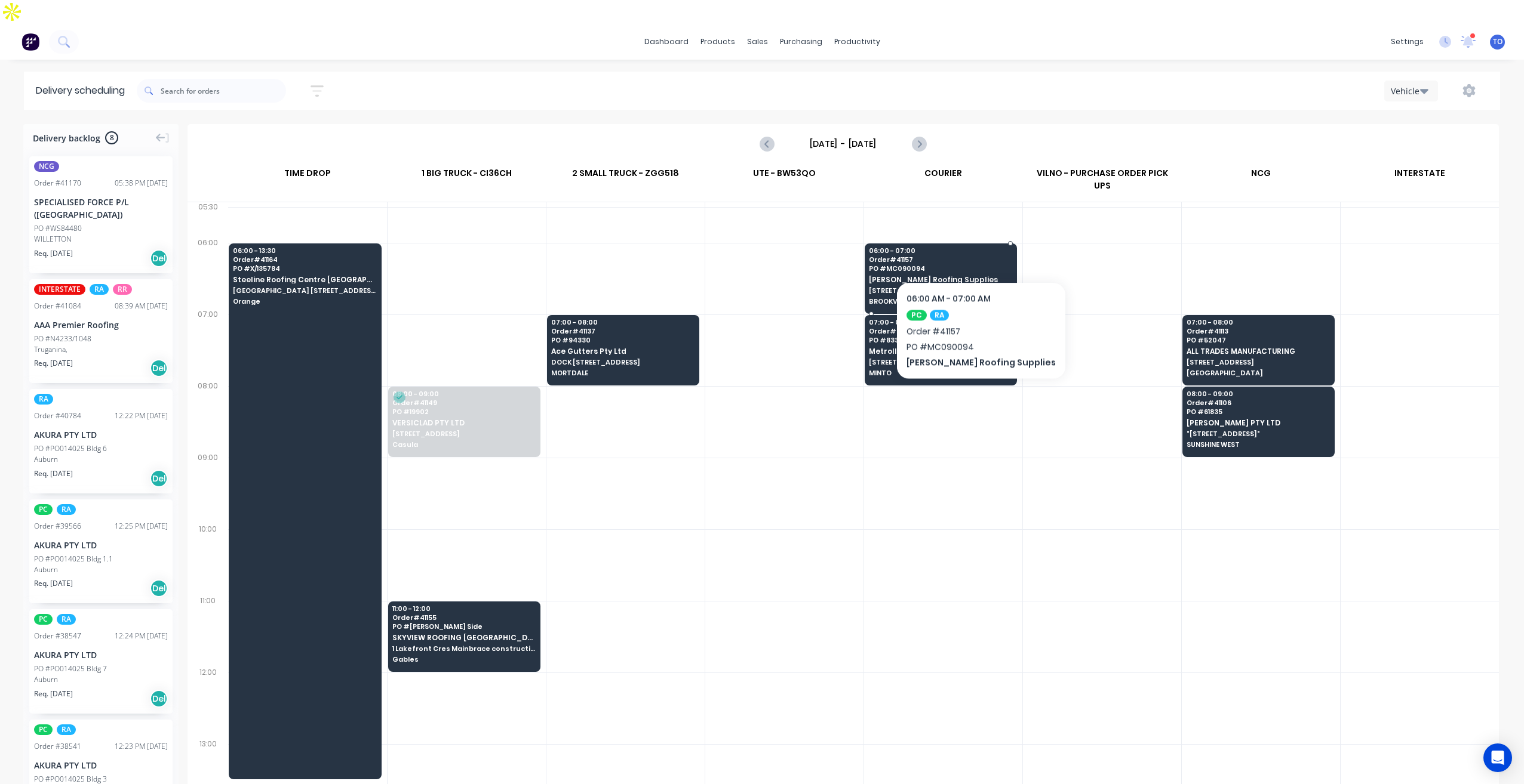
click at [964, 276] on span "[PERSON_NAME] Roofing Supplies" at bounding box center [940, 279] width 142 height 8
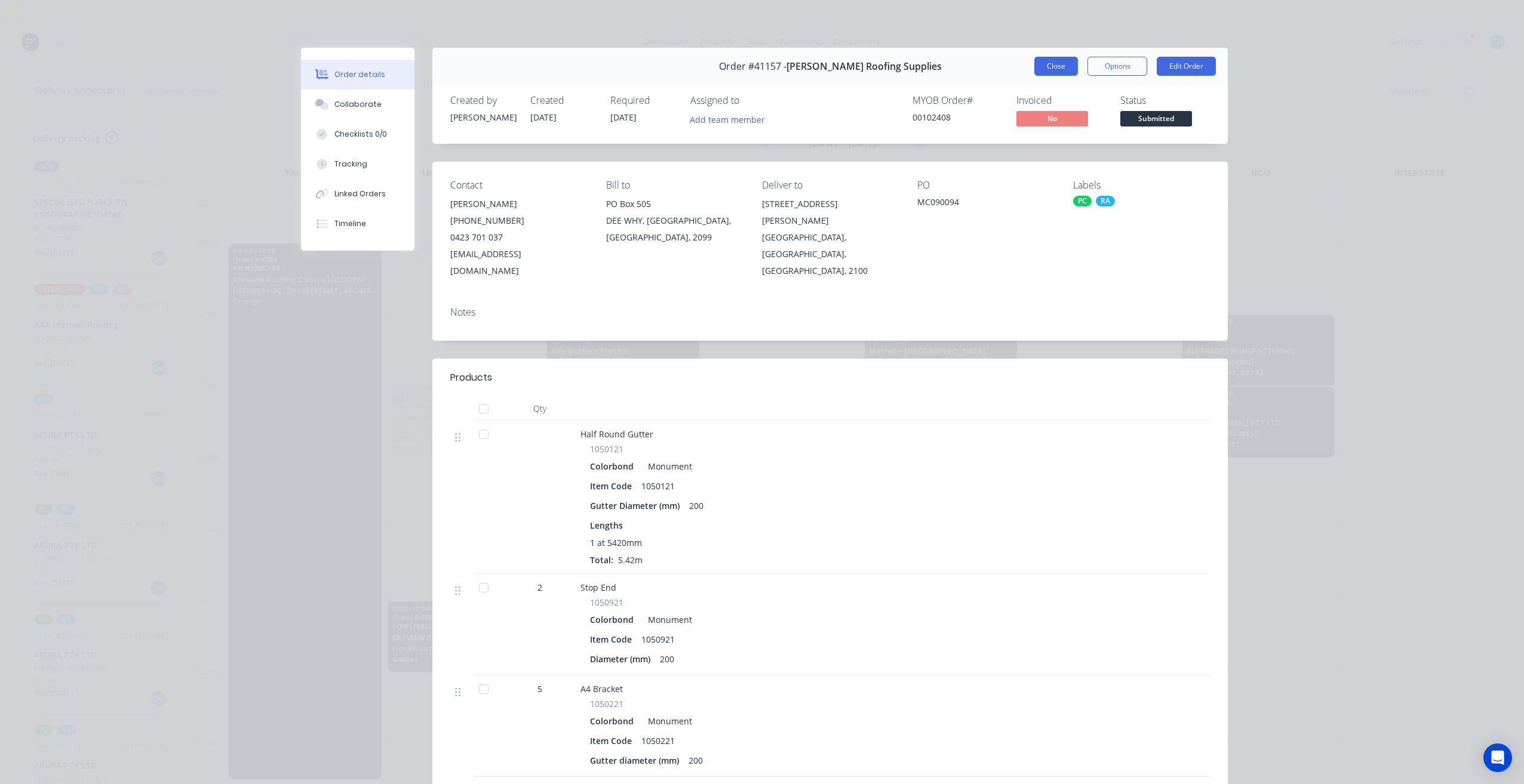
click at [1060, 67] on button "Close" at bounding box center [1056, 67] width 44 height 19
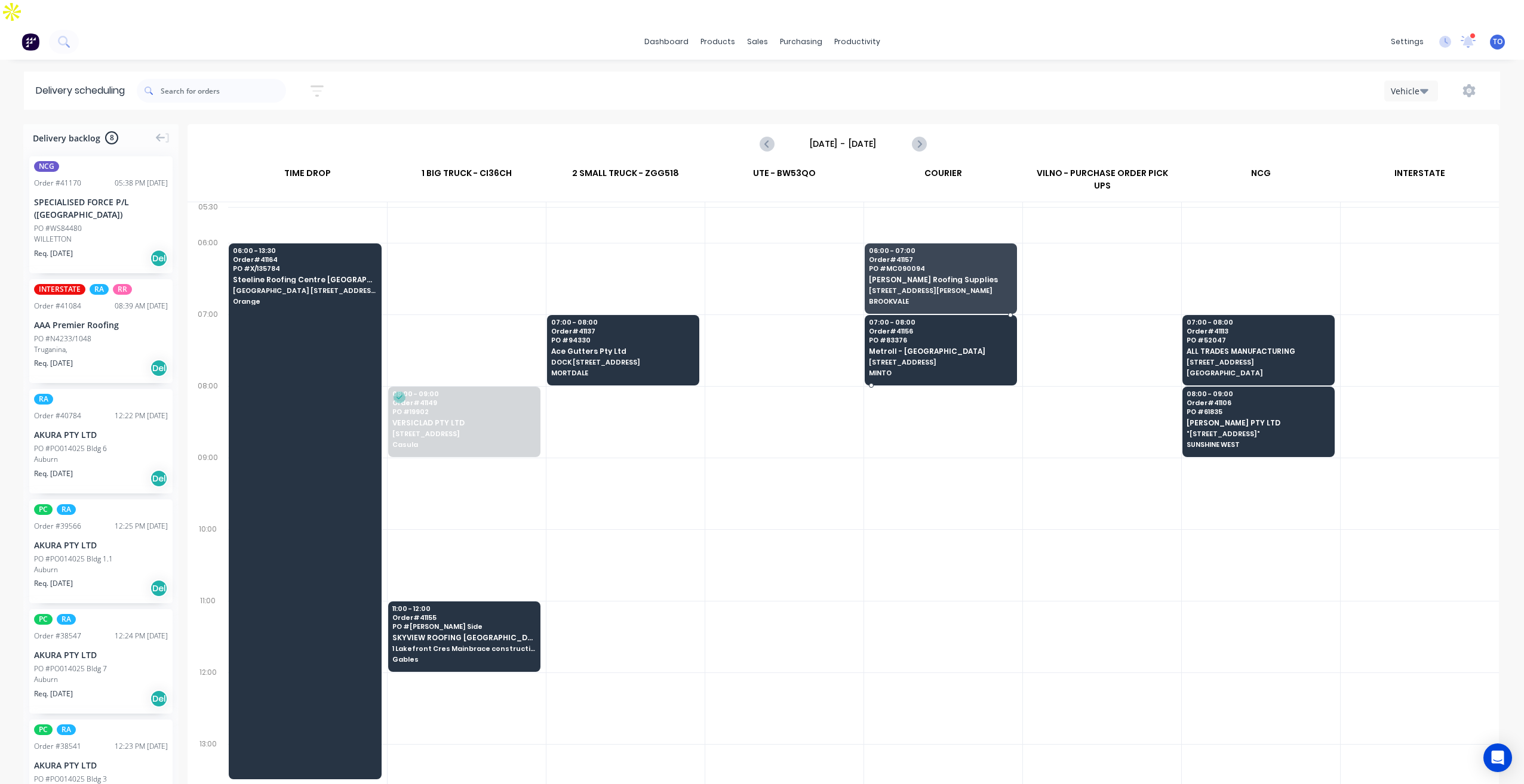
click at [990, 347] on span "Metroll - [GEOGRAPHIC_DATA]" at bounding box center [940, 351] width 142 height 8
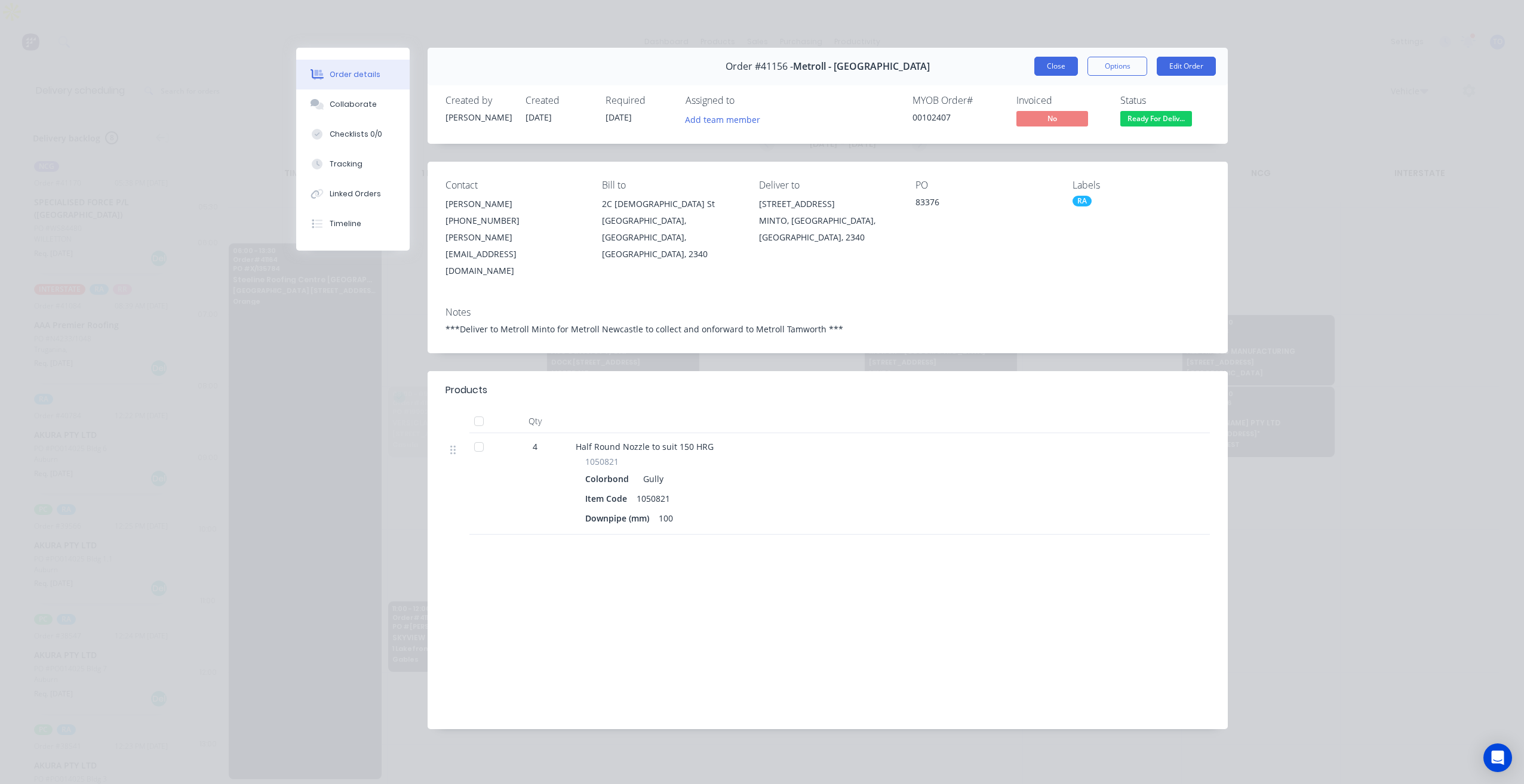
click at [1061, 69] on button "Close" at bounding box center [1056, 67] width 44 height 19
